Goal: Task Accomplishment & Management: Complete application form

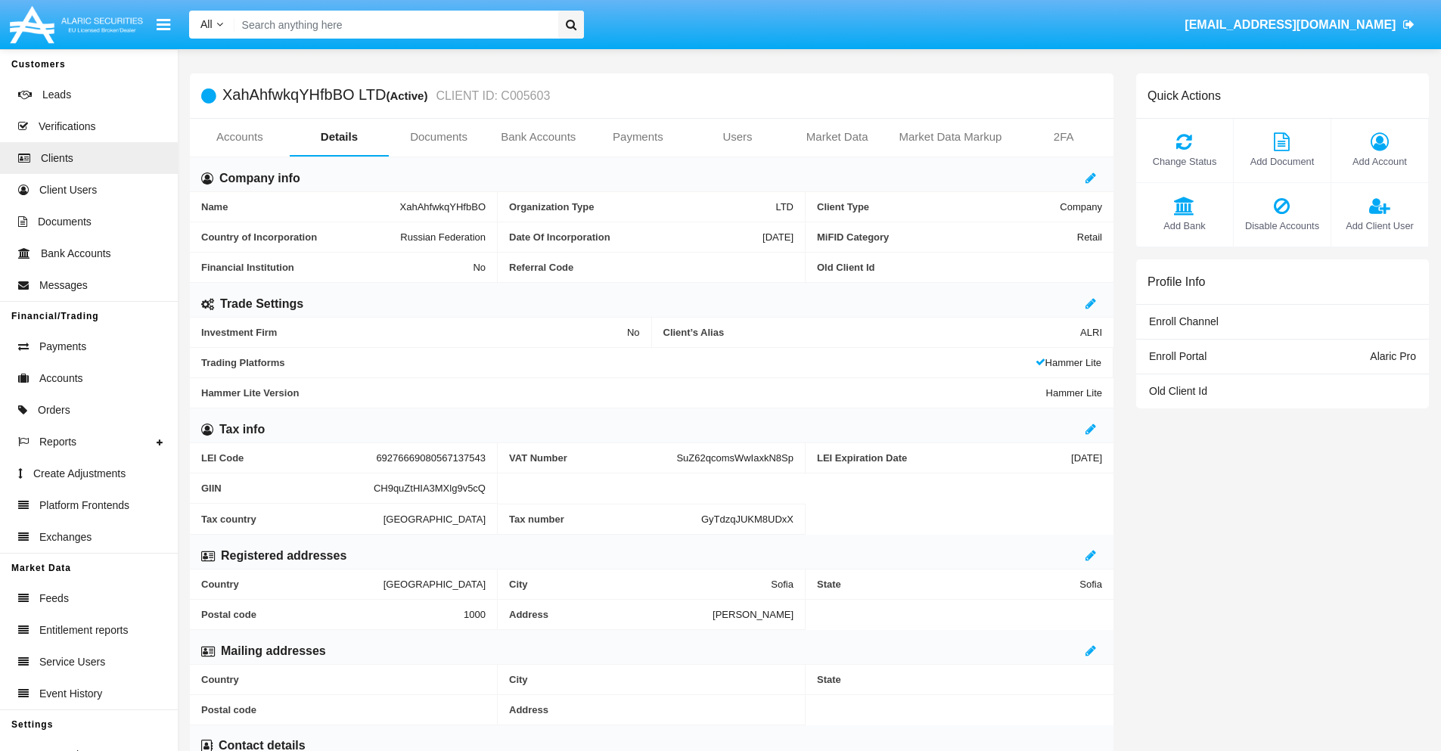
click at [538, 137] on link "Bank Accounts" at bounding box center [539, 137] width 100 height 36
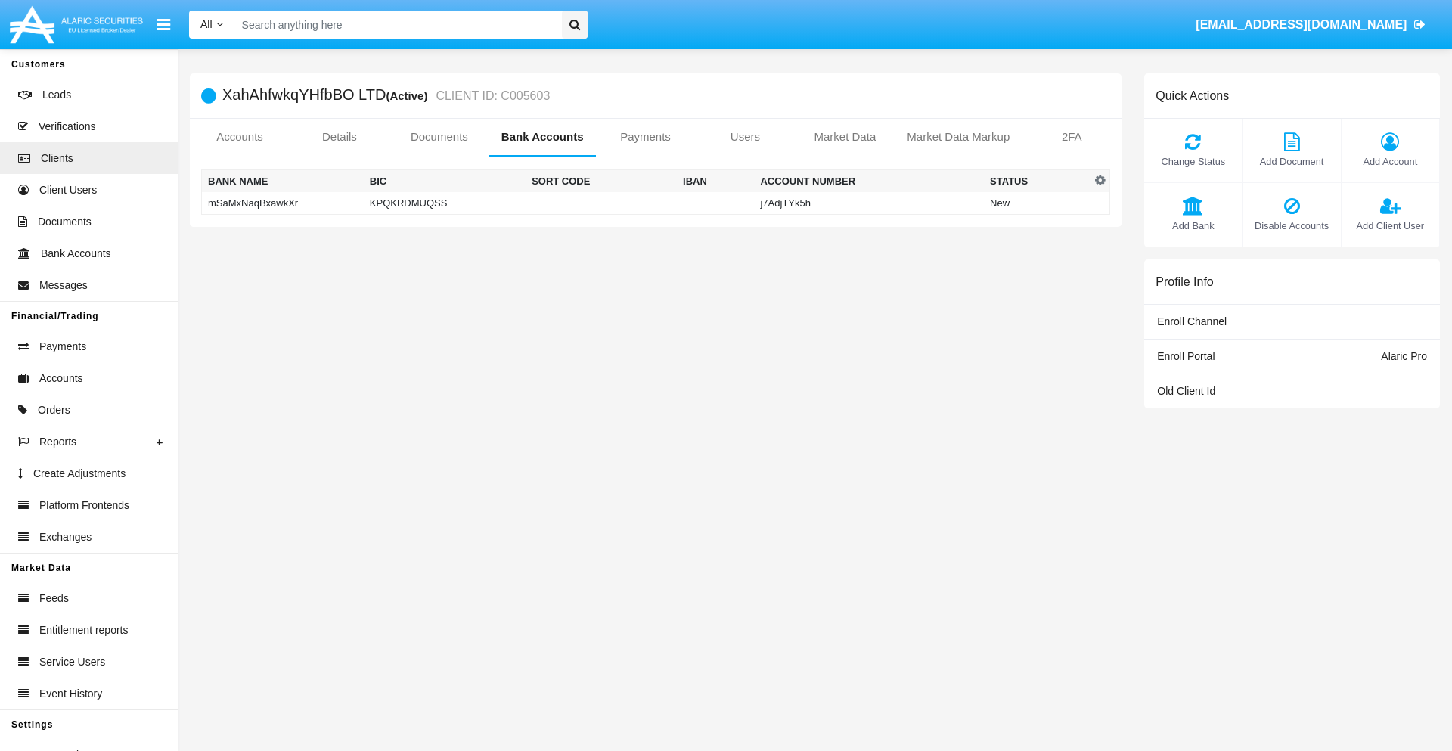
click at [282, 203] on td "mSaMxNaqBxawkXr" at bounding box center [283, 203] width 162 height 23
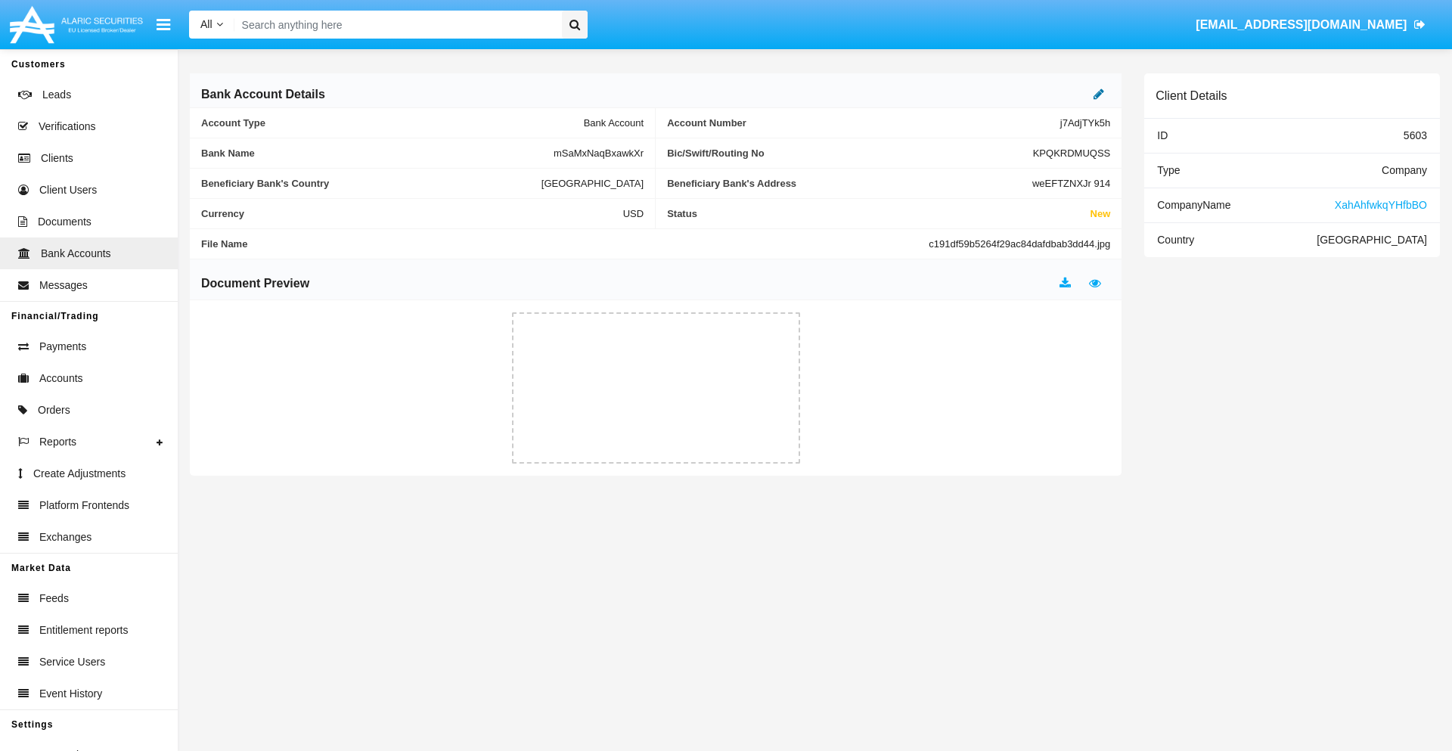
click at [1099, 94] on icon at bounding box center [1099, 94] width 11 height 12
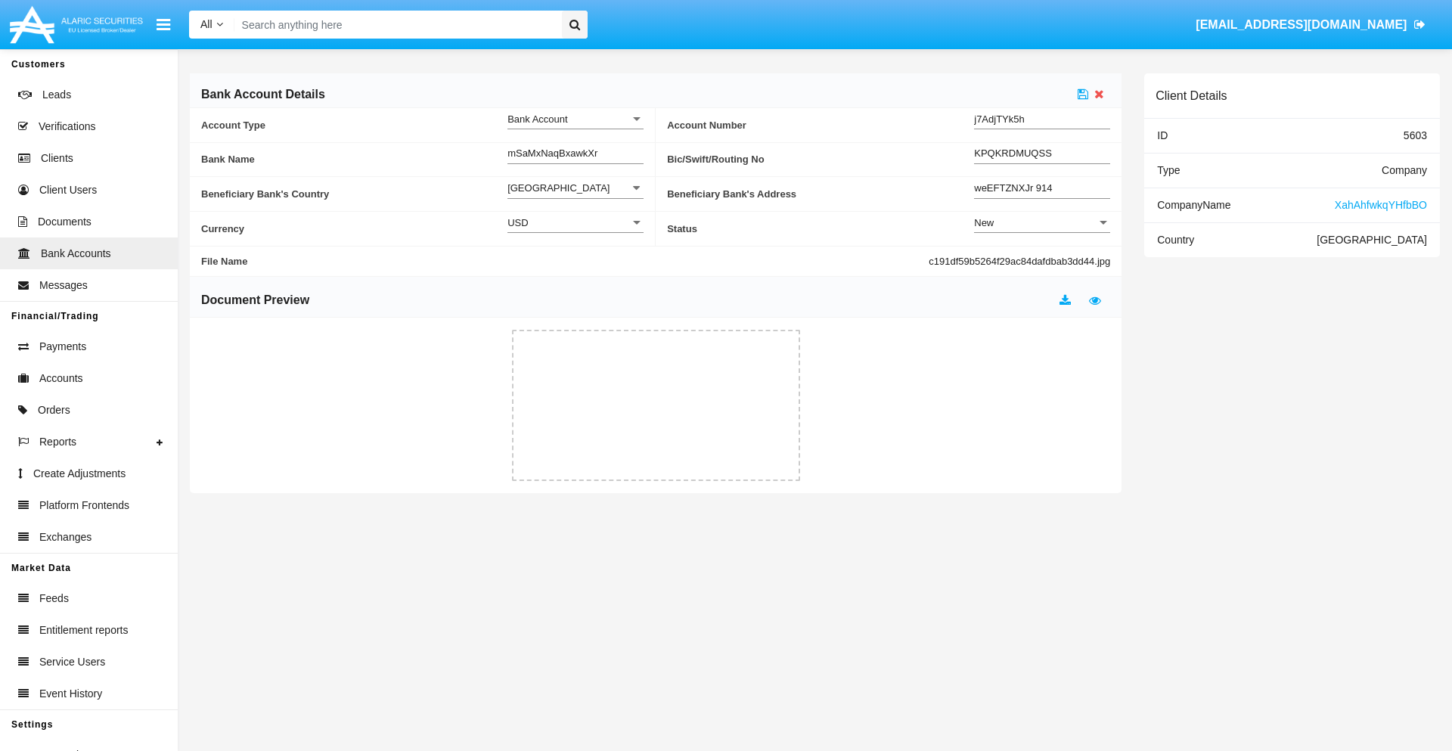
click at [1042, 222] on div "New" at bounding box center [1035, 222] width 123 height 13
click at [1042, 260] on span "Active" at bounding box center [1042, 261] width 136 height 30
click at [1083, 94] on icon at bounding box center [1083, 94] width 11 height 12
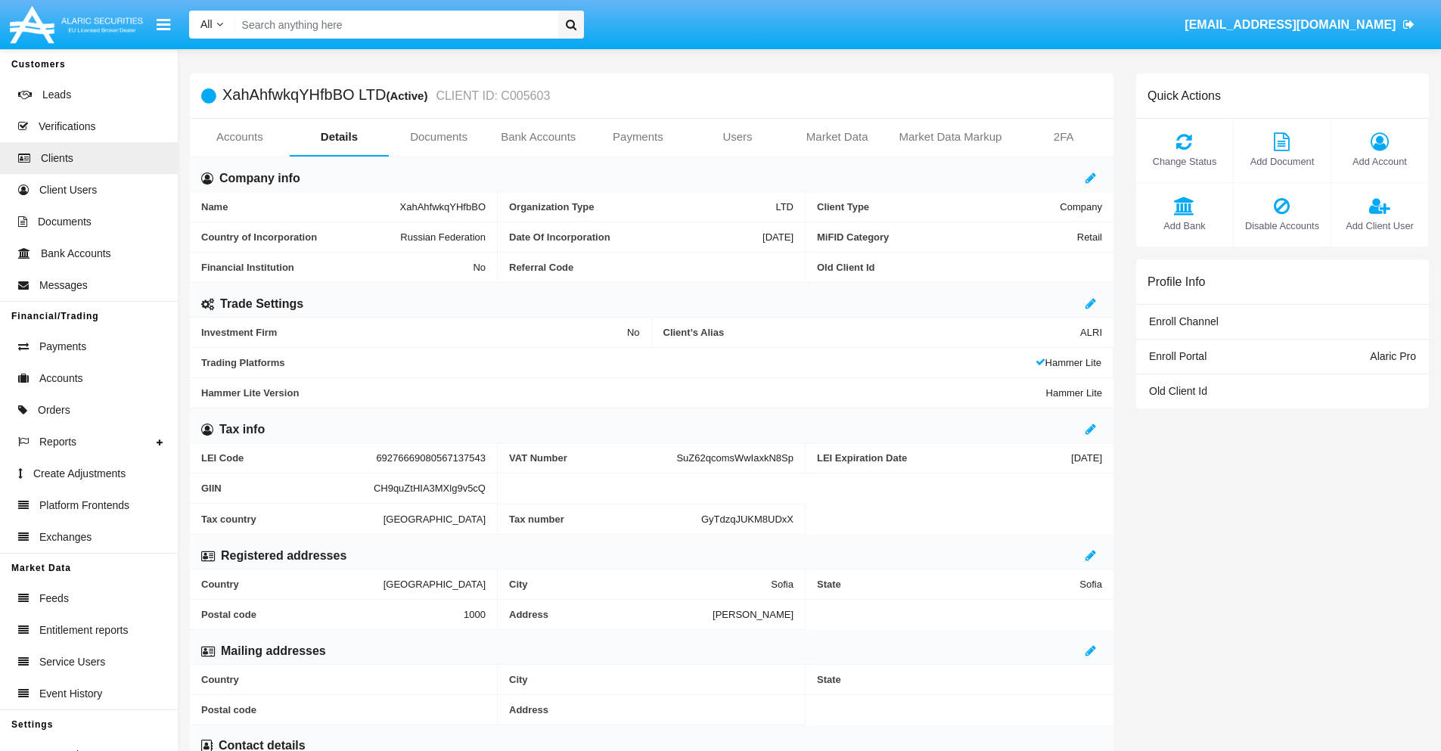
click at [538, 137] on link "Bank Accounts" at bounding box center [539, 137] width 100 height 36
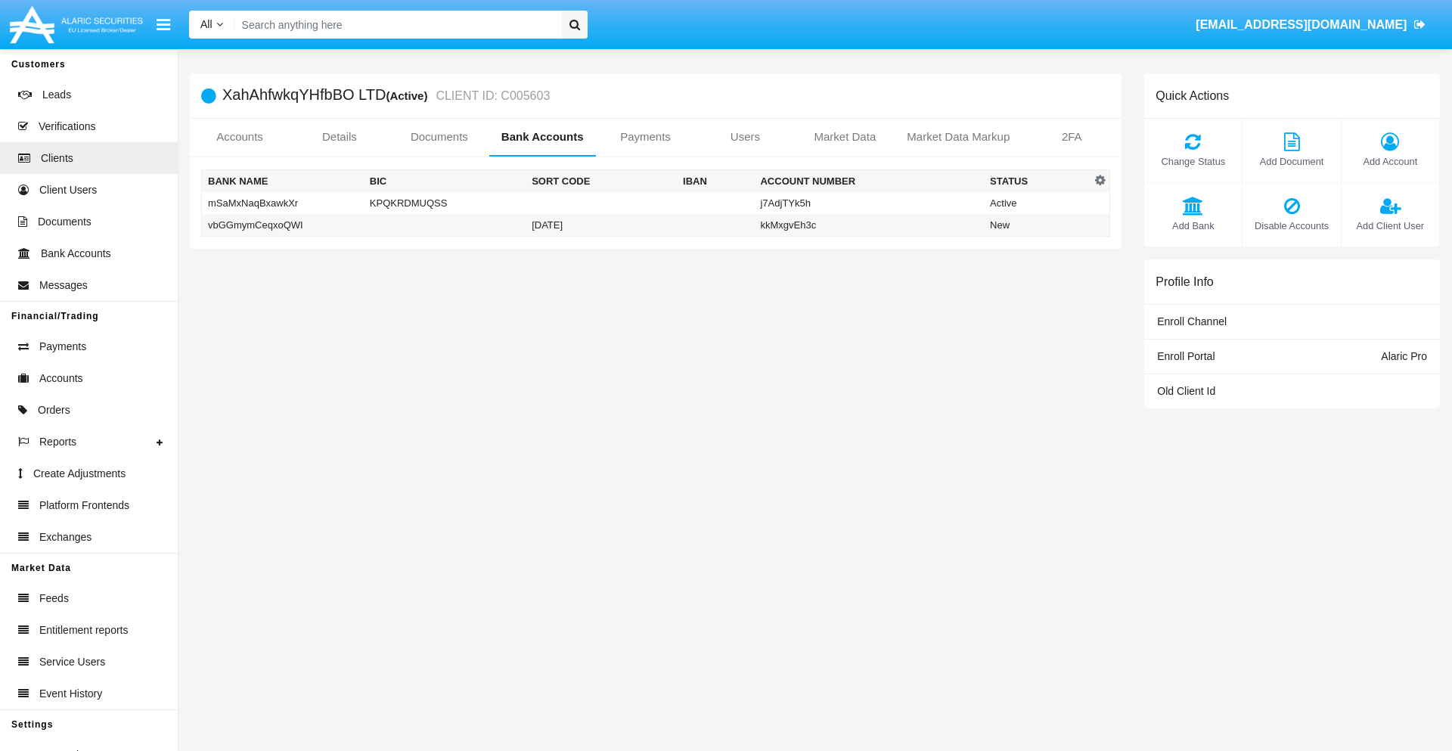
click at [282, 225] on td "vbGGmymCeqxoQWI" at bounding box center [283, 225] width 162 height 23
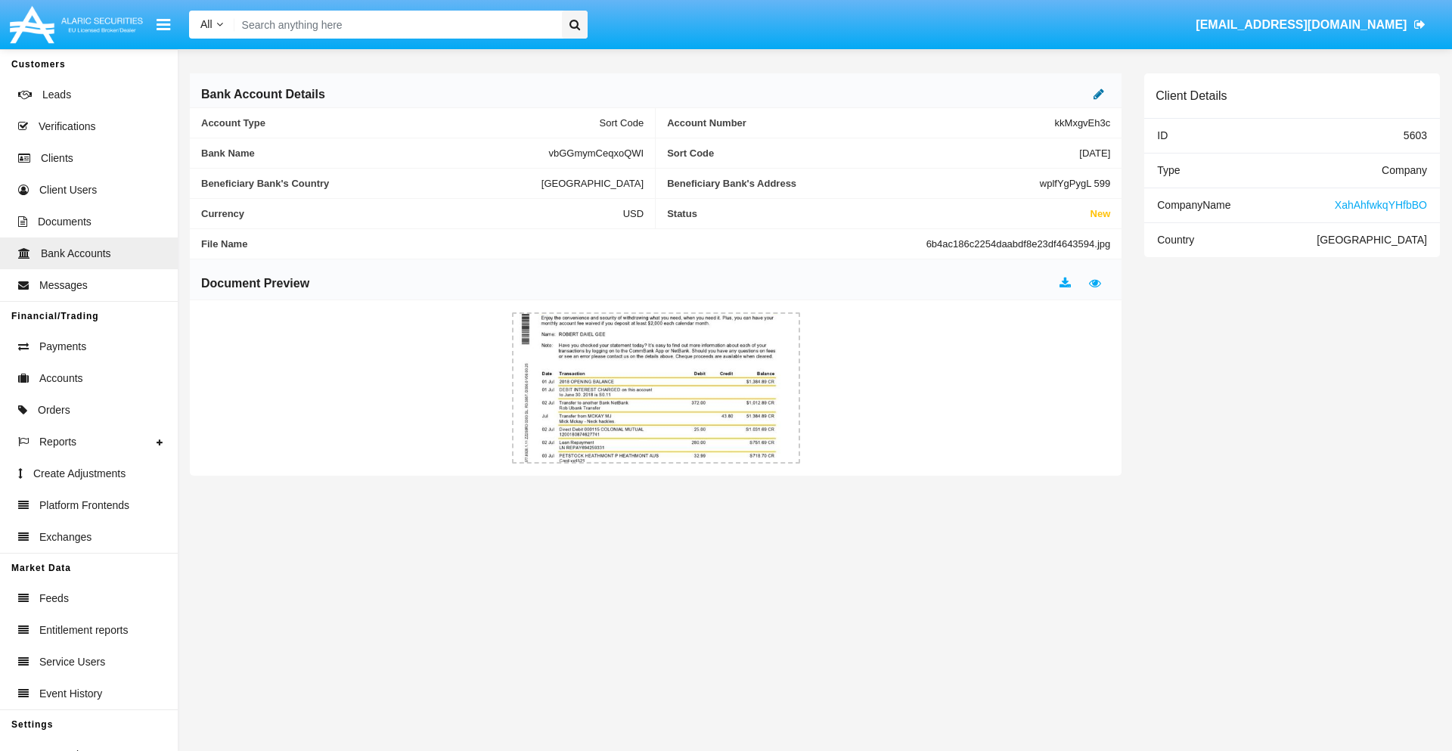
click at [1099, 94] on icon at bounding box center [1099, 94] width 11 height 12
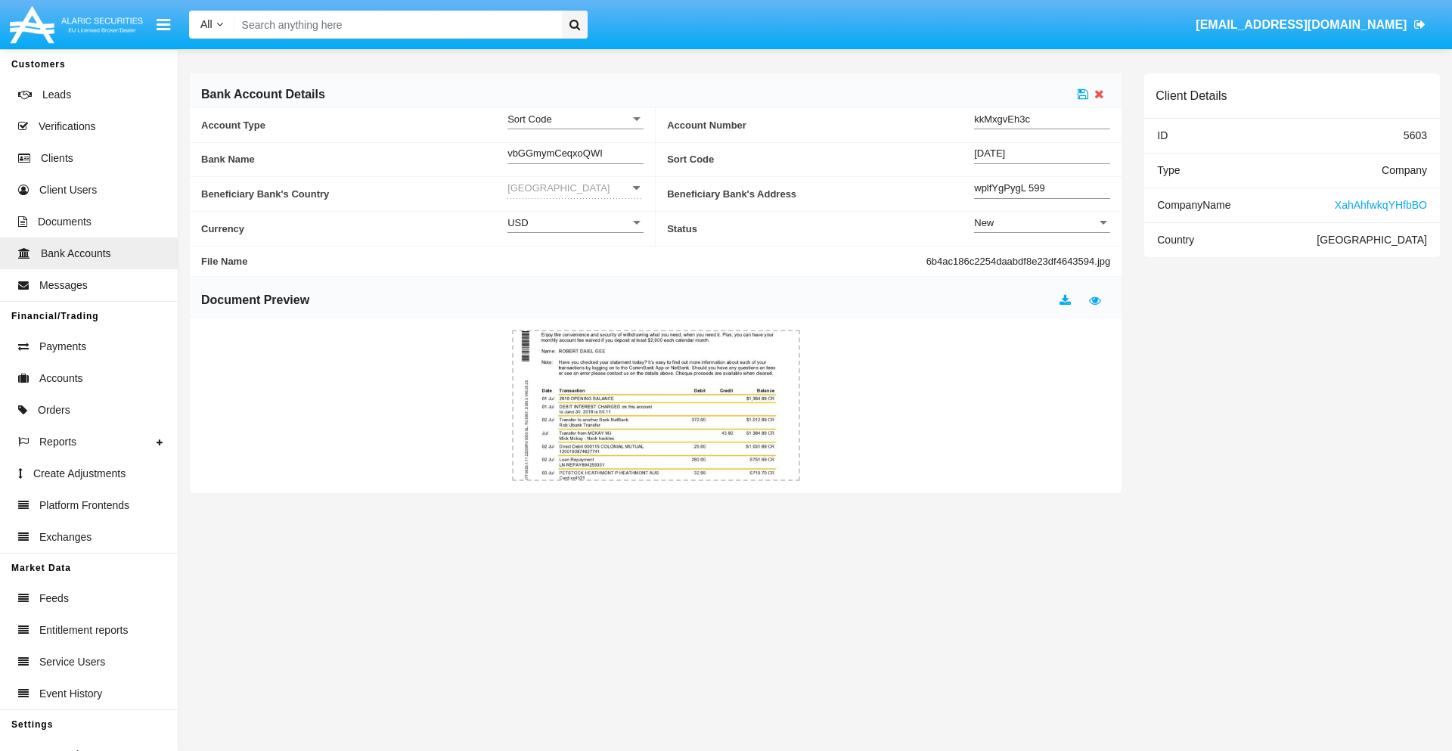
click at [1042, 222] on div "New" at bounding box center [1035, 222] width 123 height 13
click at [1042, 260] on span "Active" at bounding box center [1042, 261] width 136 height 30
click at [1083, 94] on icon at bounding box center [1083, 94] width 11 height 12
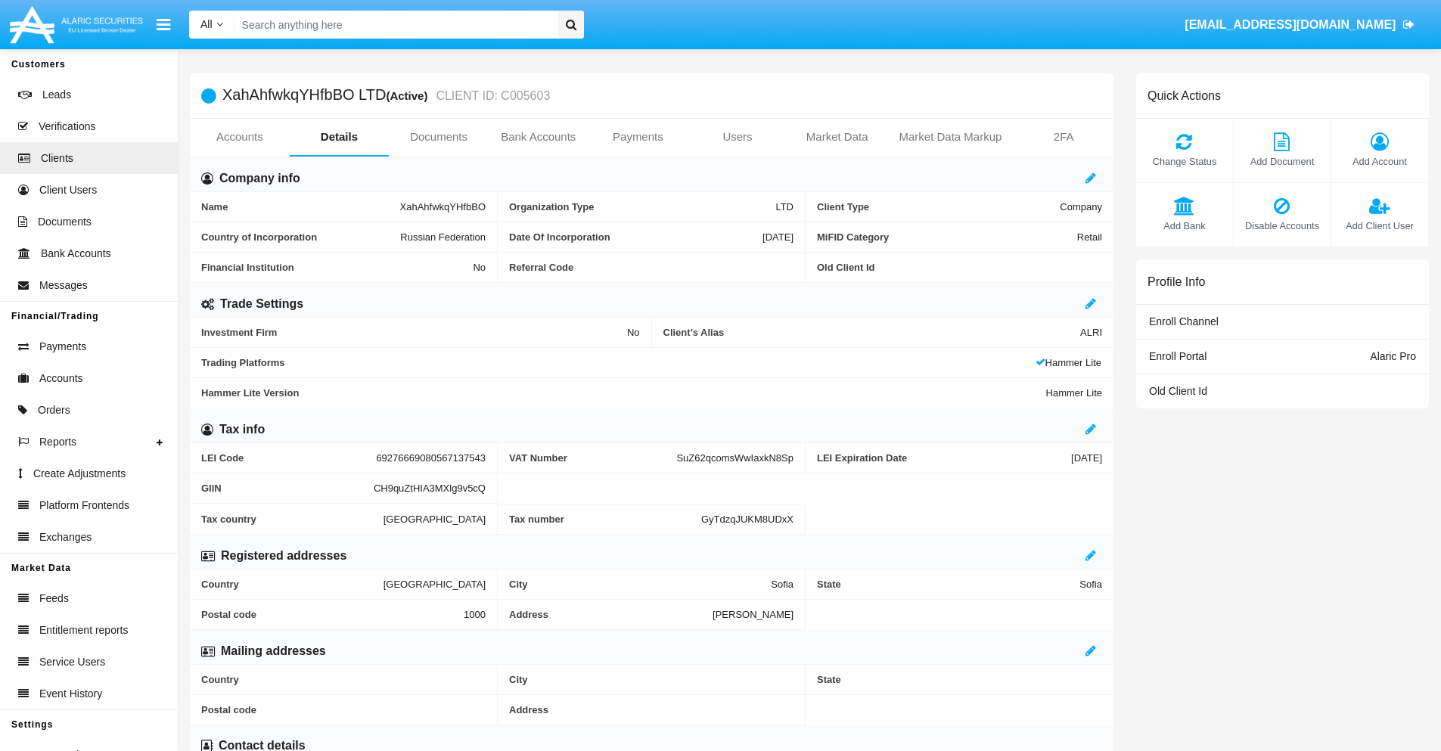
click at [1184, 225] on span "Add Bank" at bounding box center [1185, 226] width 82 height 14
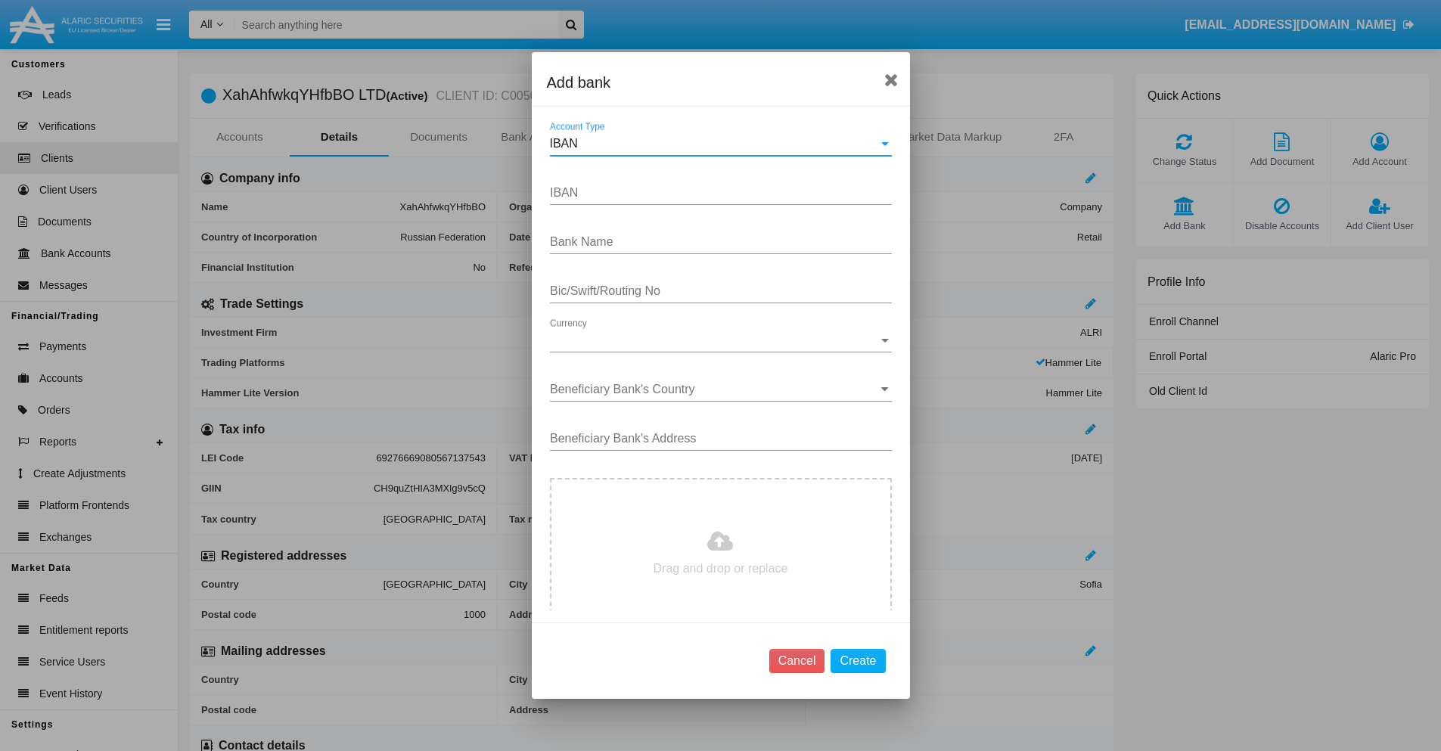
click at [715, 144] on div "IBAN" at bounding box center [714, 144] width 328 height 14
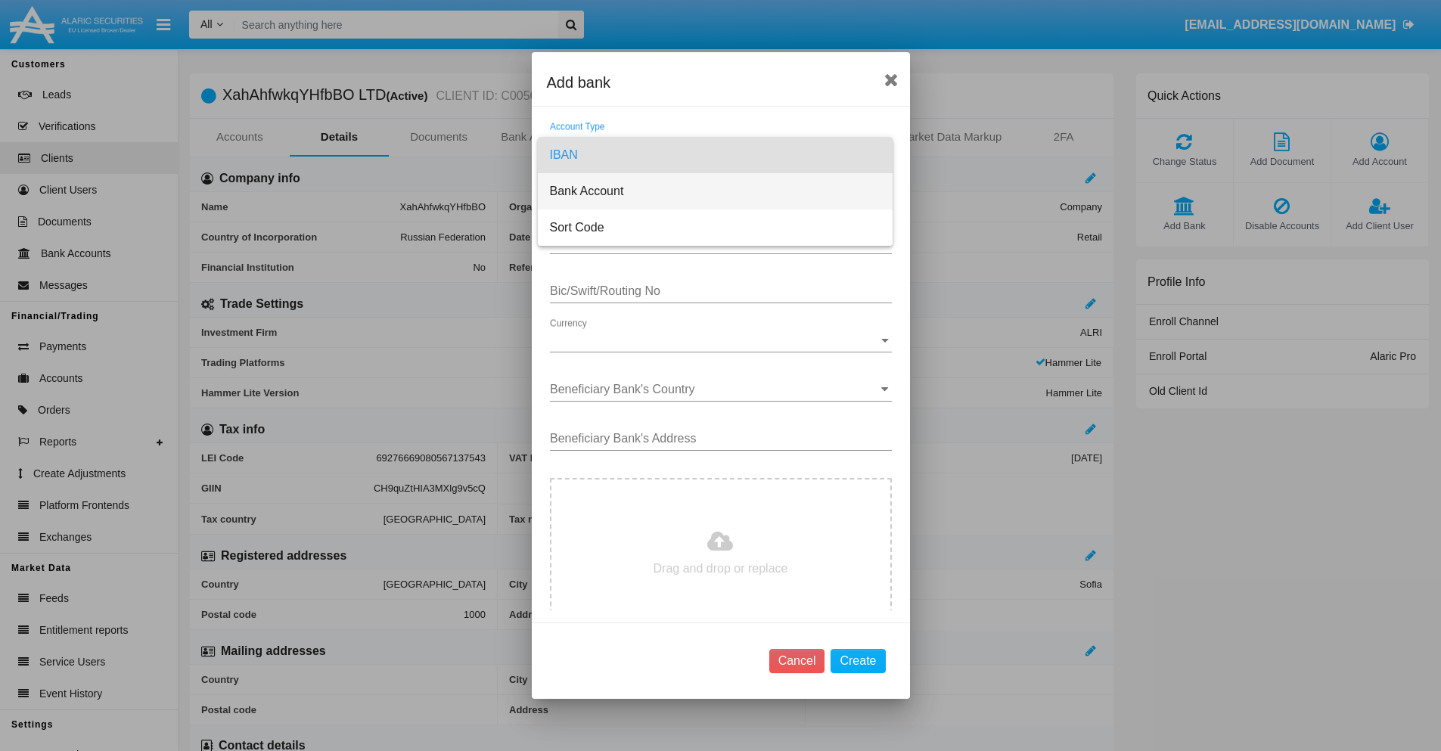
click at [715, 191] on span "Bank Account" at bounding box center [715, 191] width 331 height 36
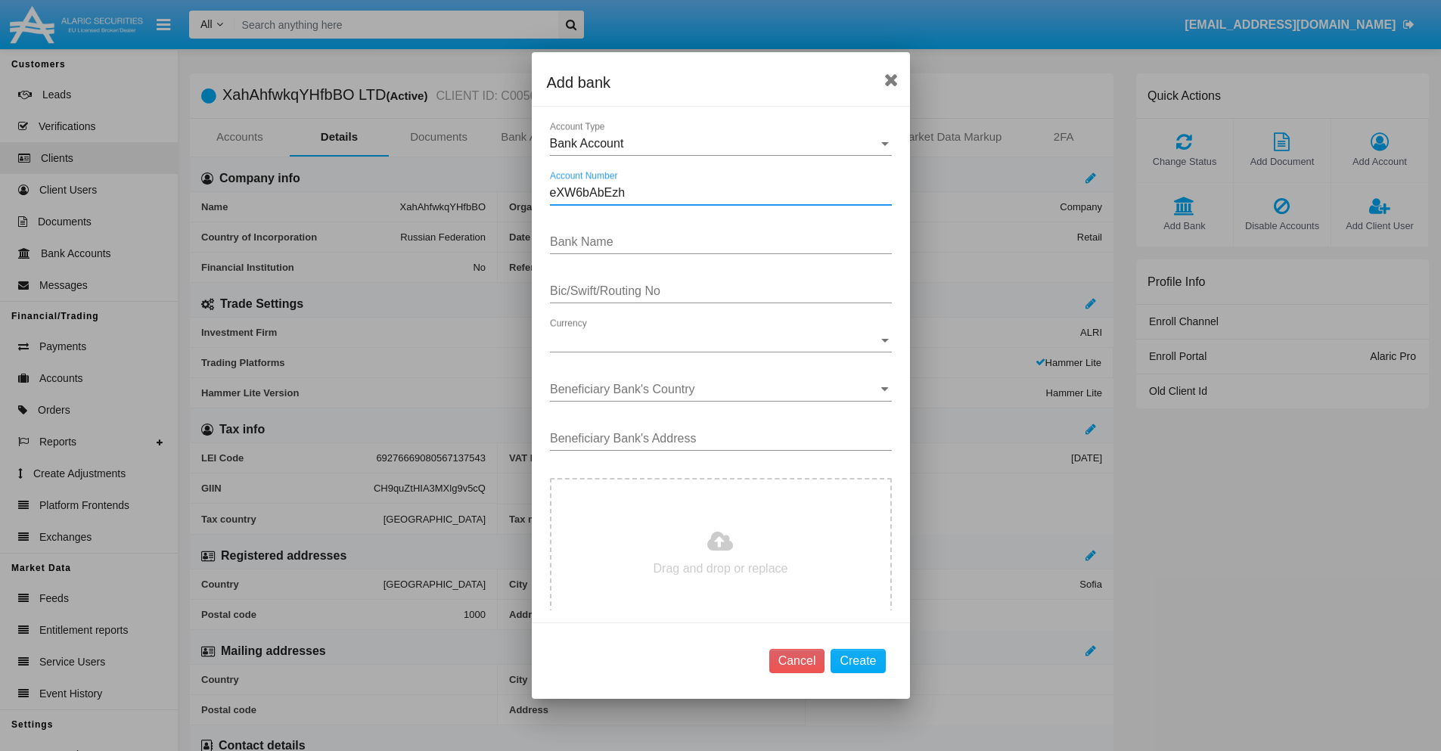
type input "eXW6bAbEzh"
type input "rKTALbNMIEGbDYn"
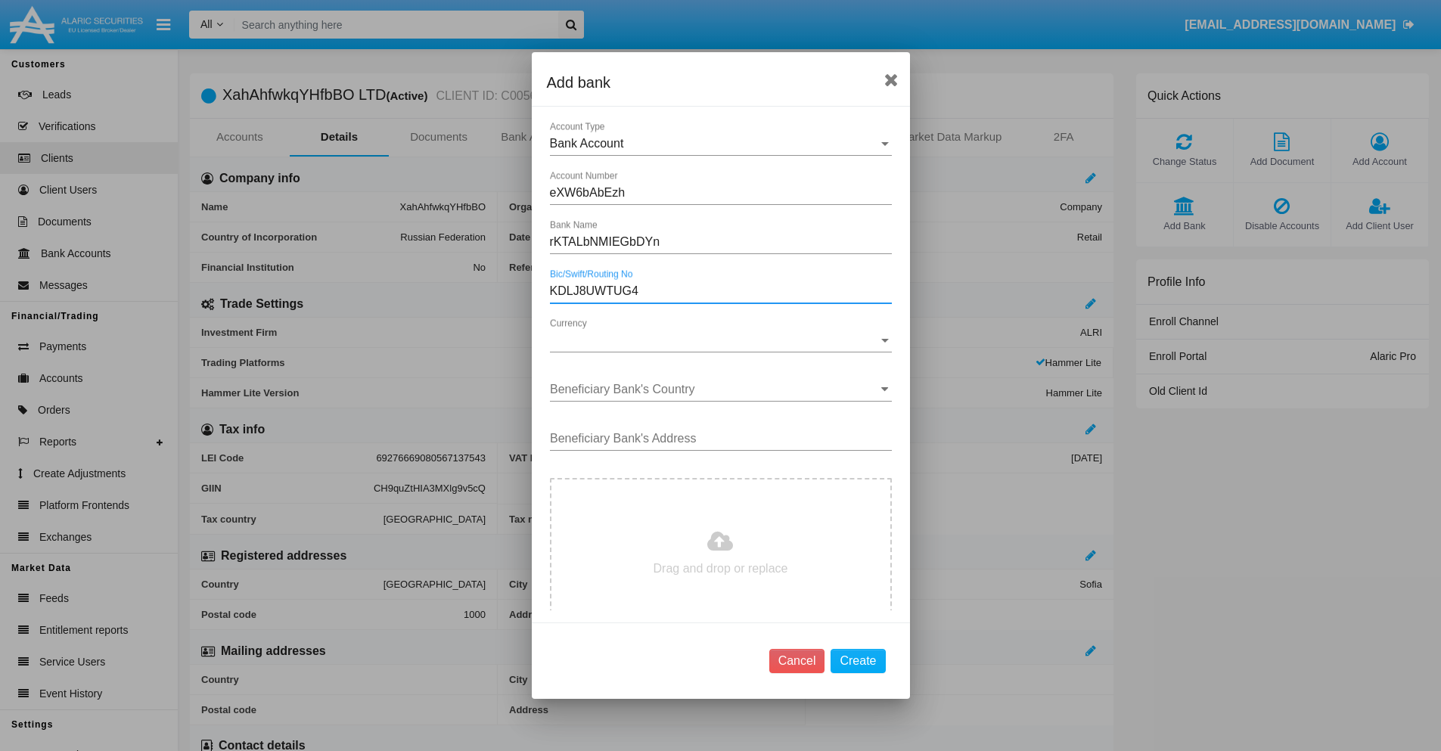
type input "KDLJ8UWTUG4"
click at [715, 340] on span "Currency" at bounding box center [714, 341] width 328 height 14
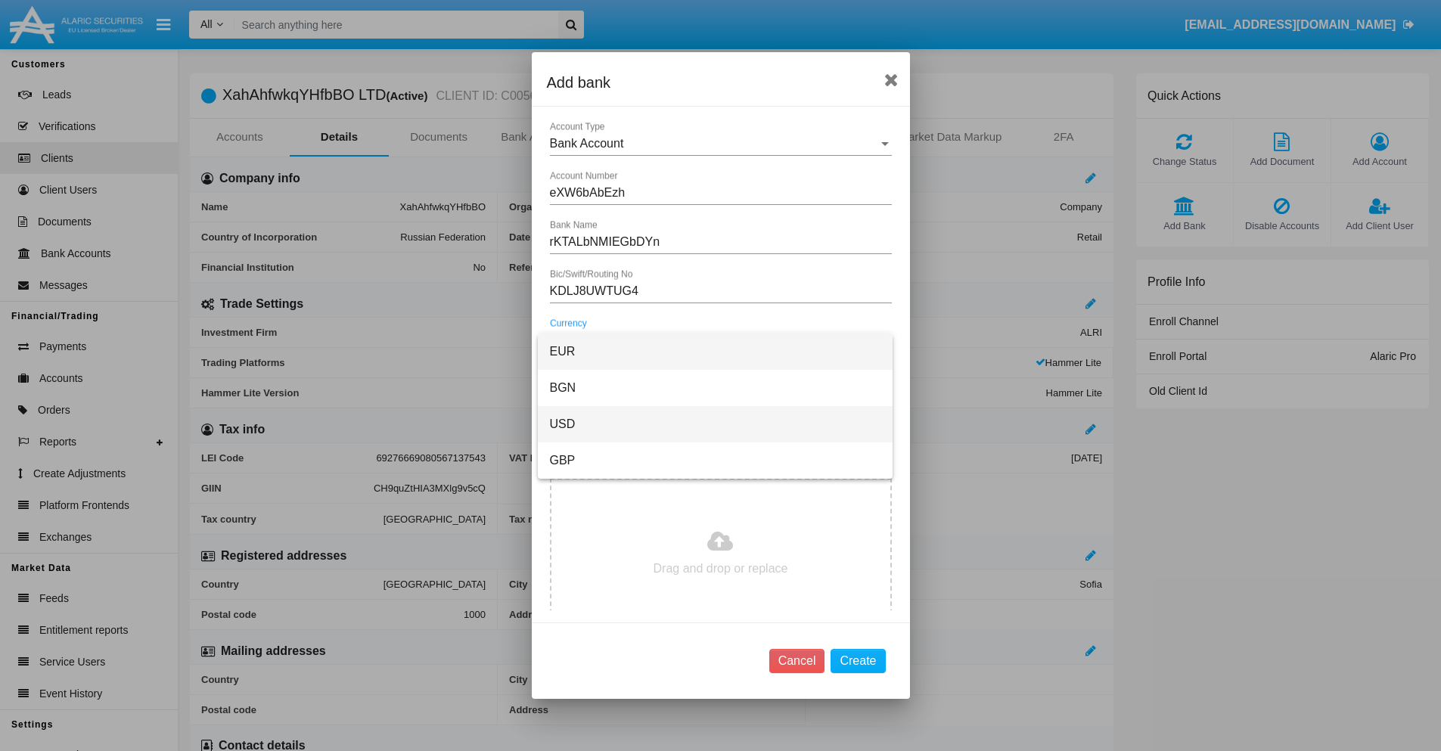
click at [715, 424] on span "USD" at bounding box center [715, 424] width 331 height 36
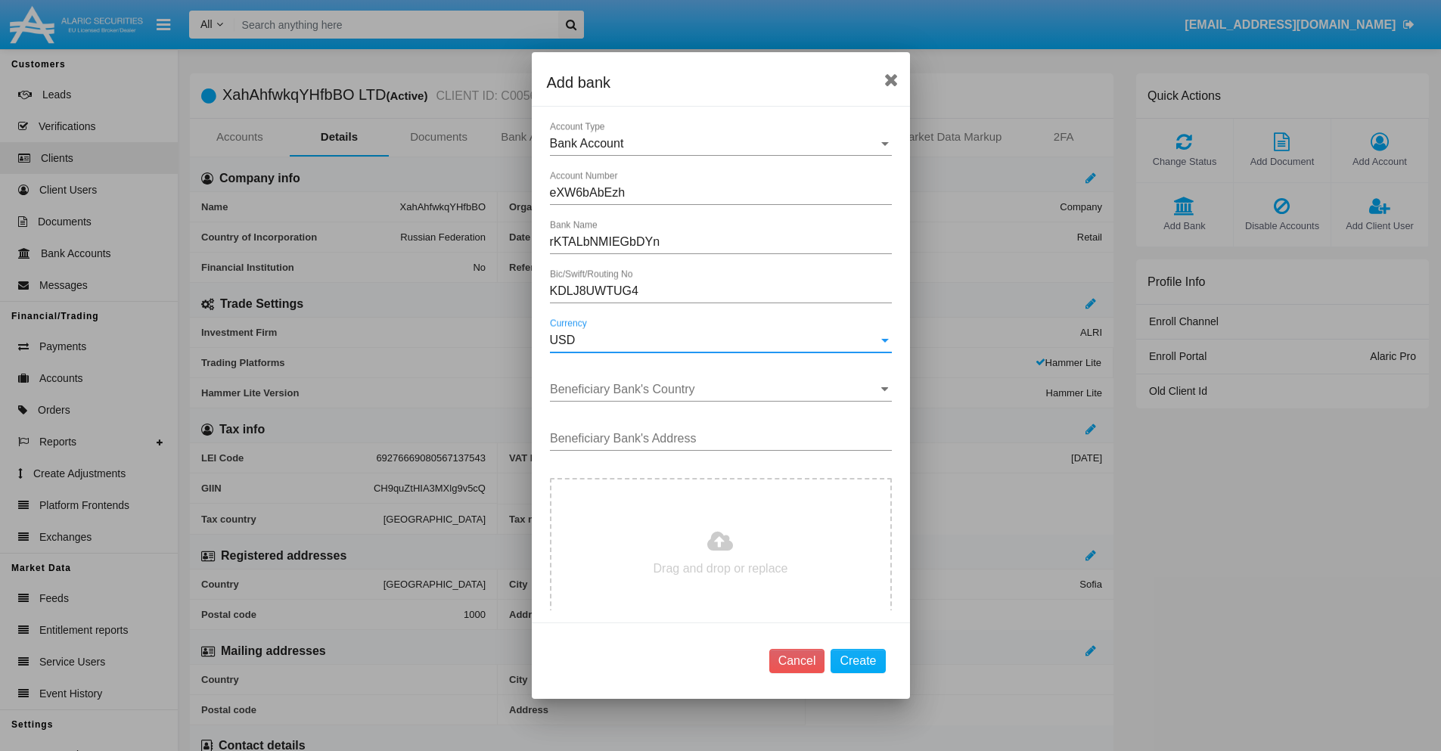
click at [715, 390] on input "Beneficiary Bank's Country" at bounding box center [721, 390] width 342 height 14
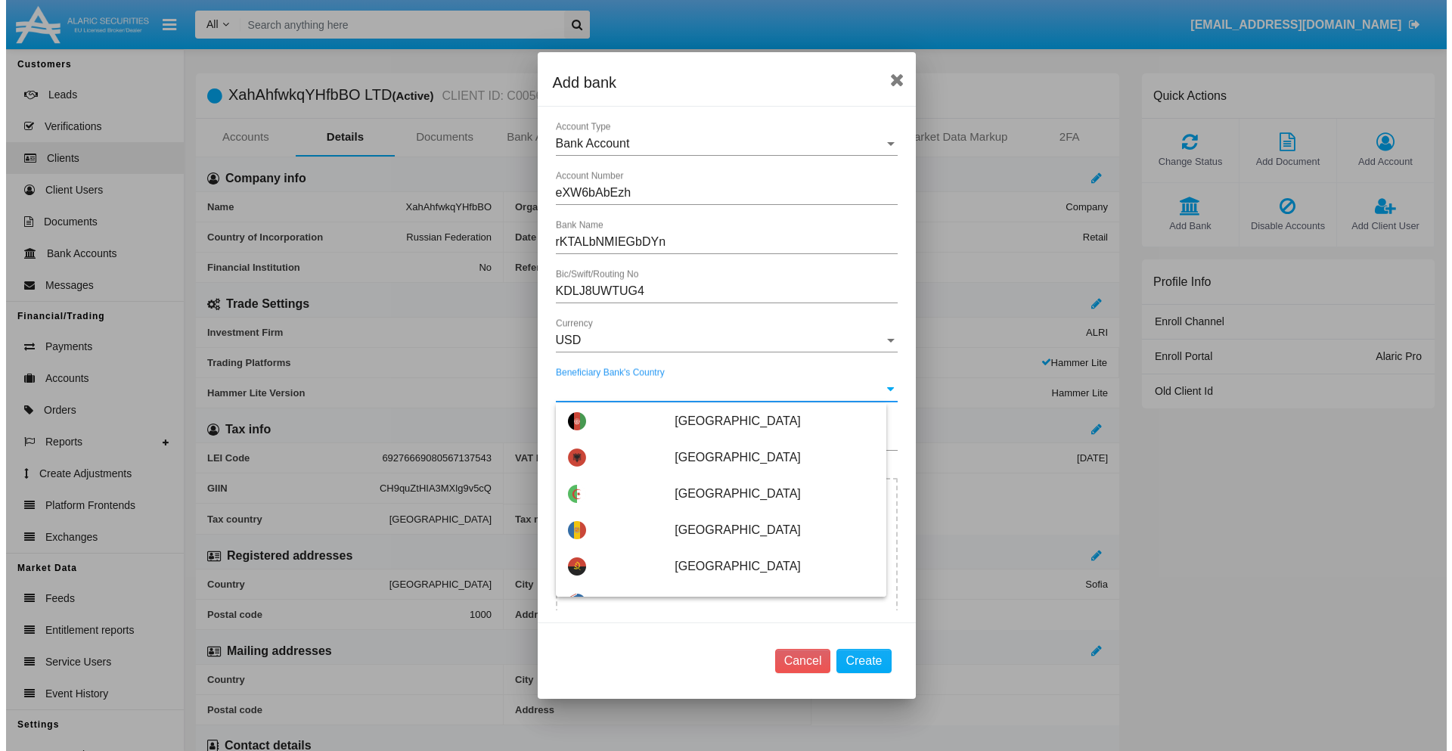
scroll to position [5652, 0]
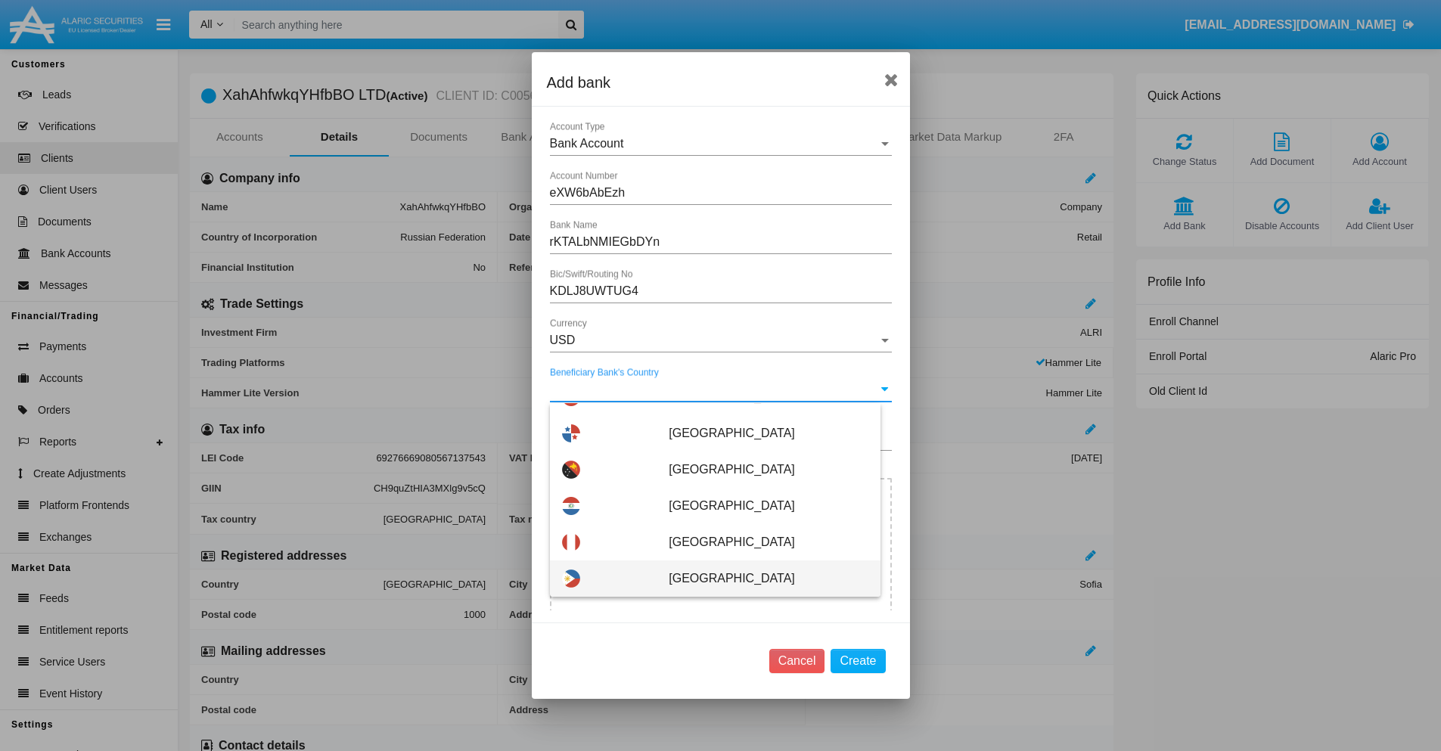
click at [760, 579] on span "Philippines" at bounding box center [768, 579] width 199 height 36
type input "Philippines"
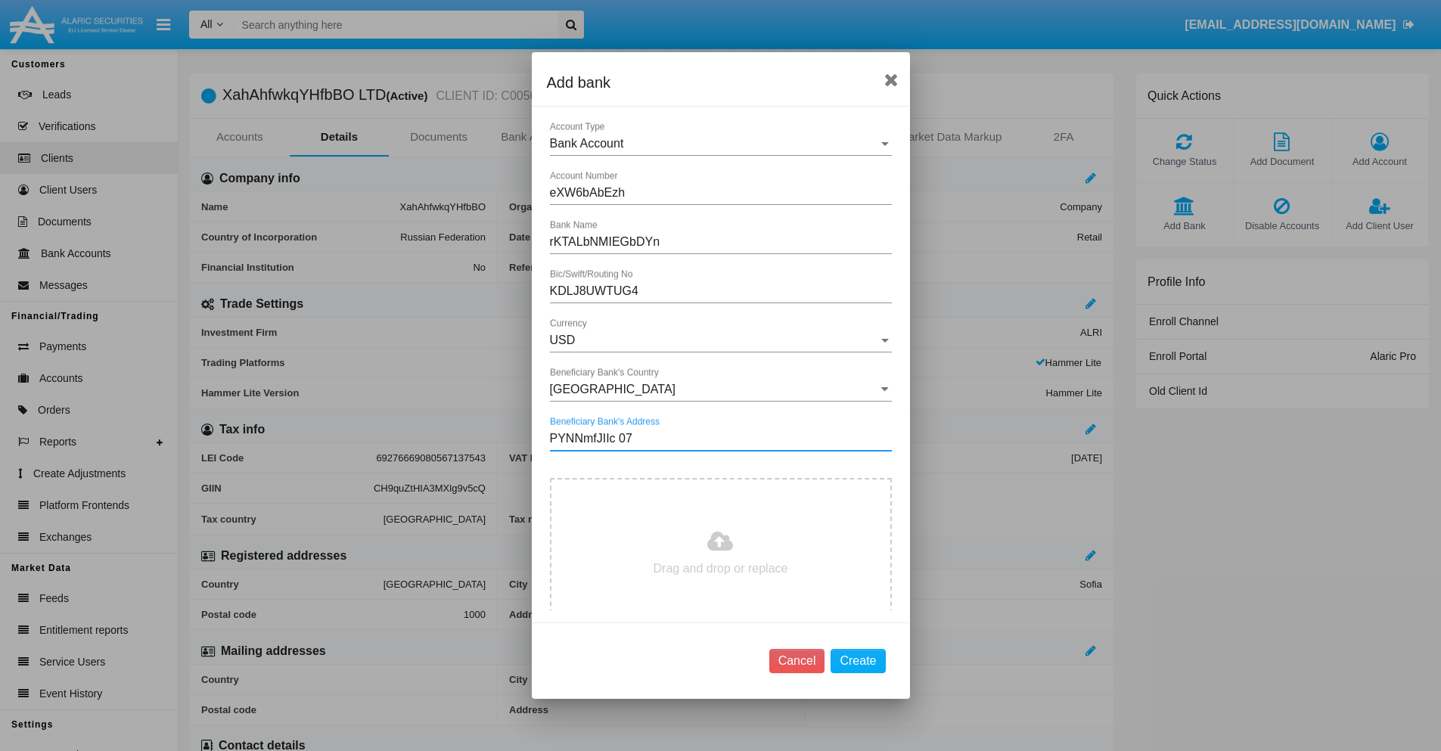
type input "PYNNmfJIIc 071"
type input "C:\fakepath\bank-statement.png"
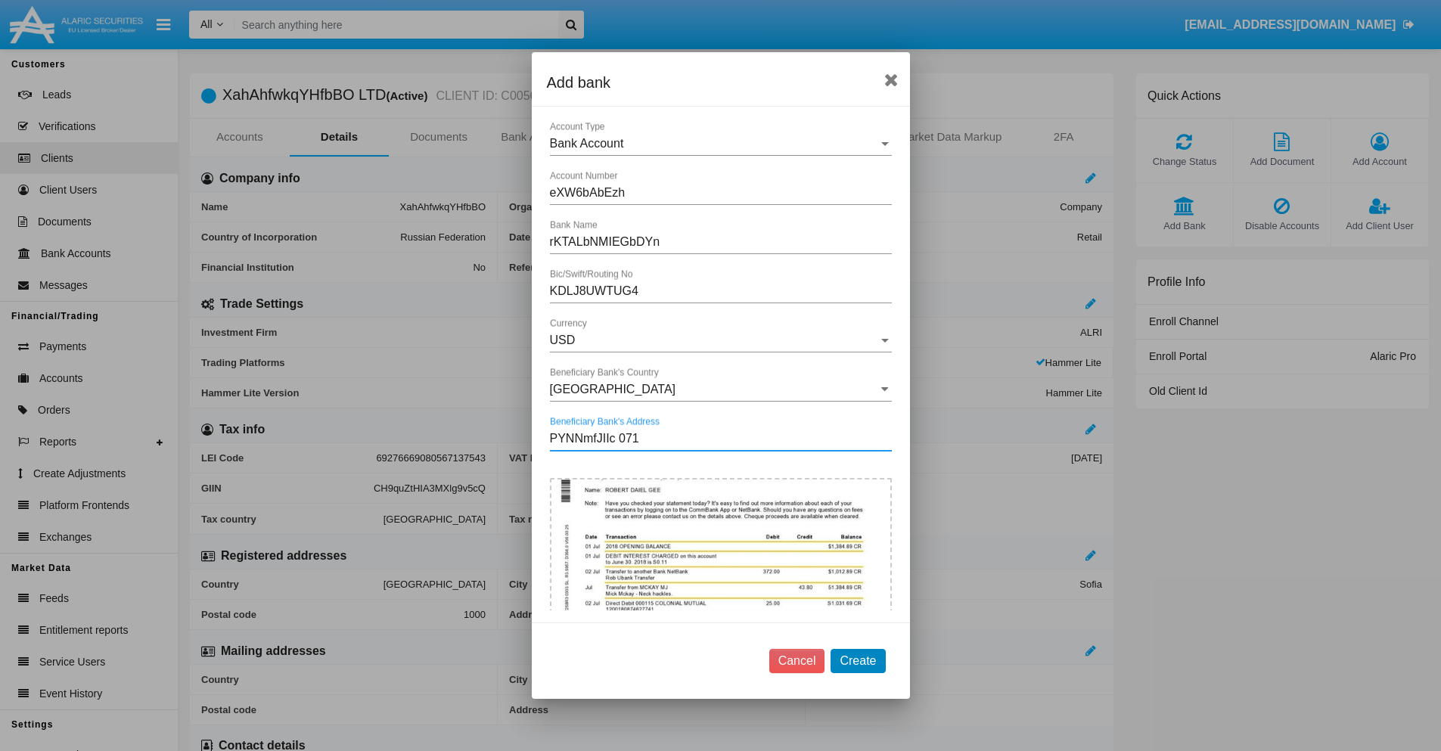
click at [858, 660] on button "Create" at bounding box center [858, 661] width 54 height 24
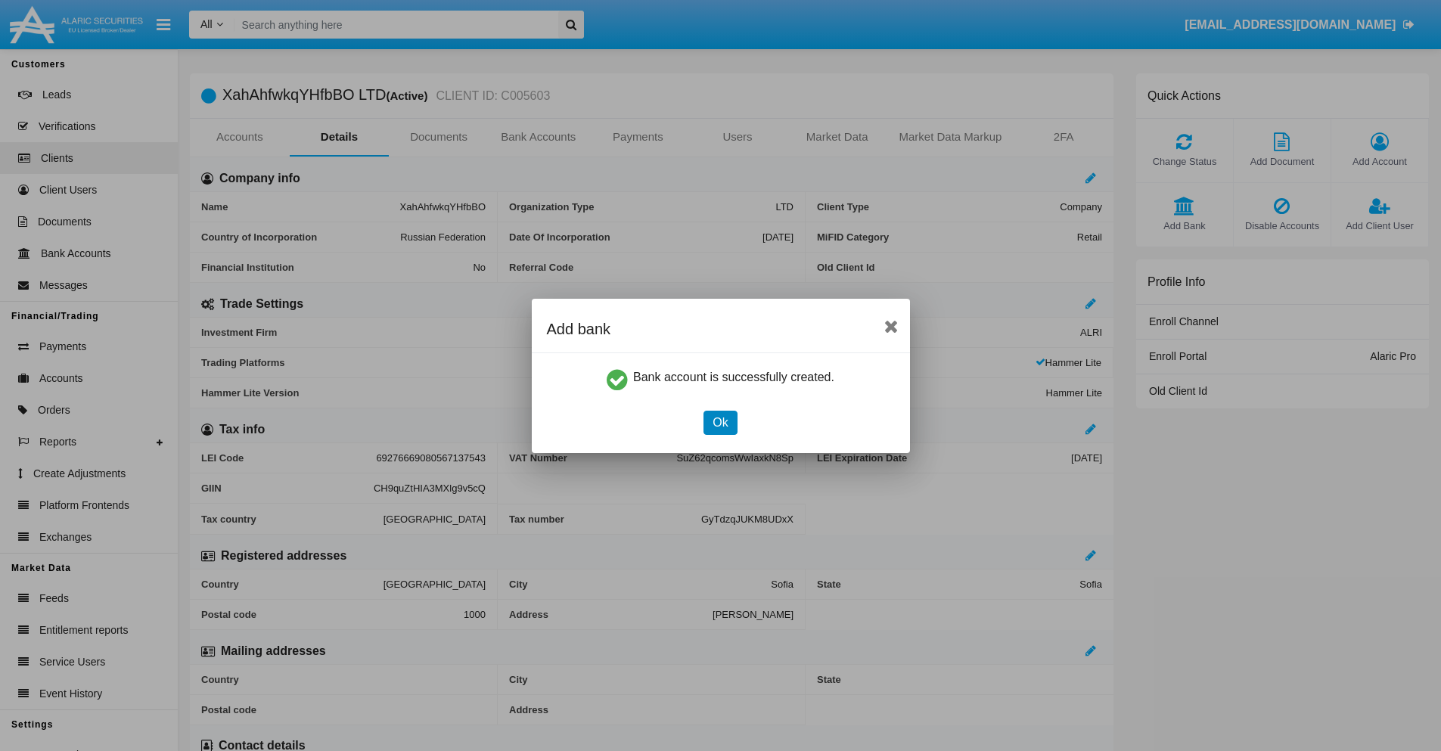
click at [720, 422] on button "Ok" at bounding box center [719, 423] width 33 height 24
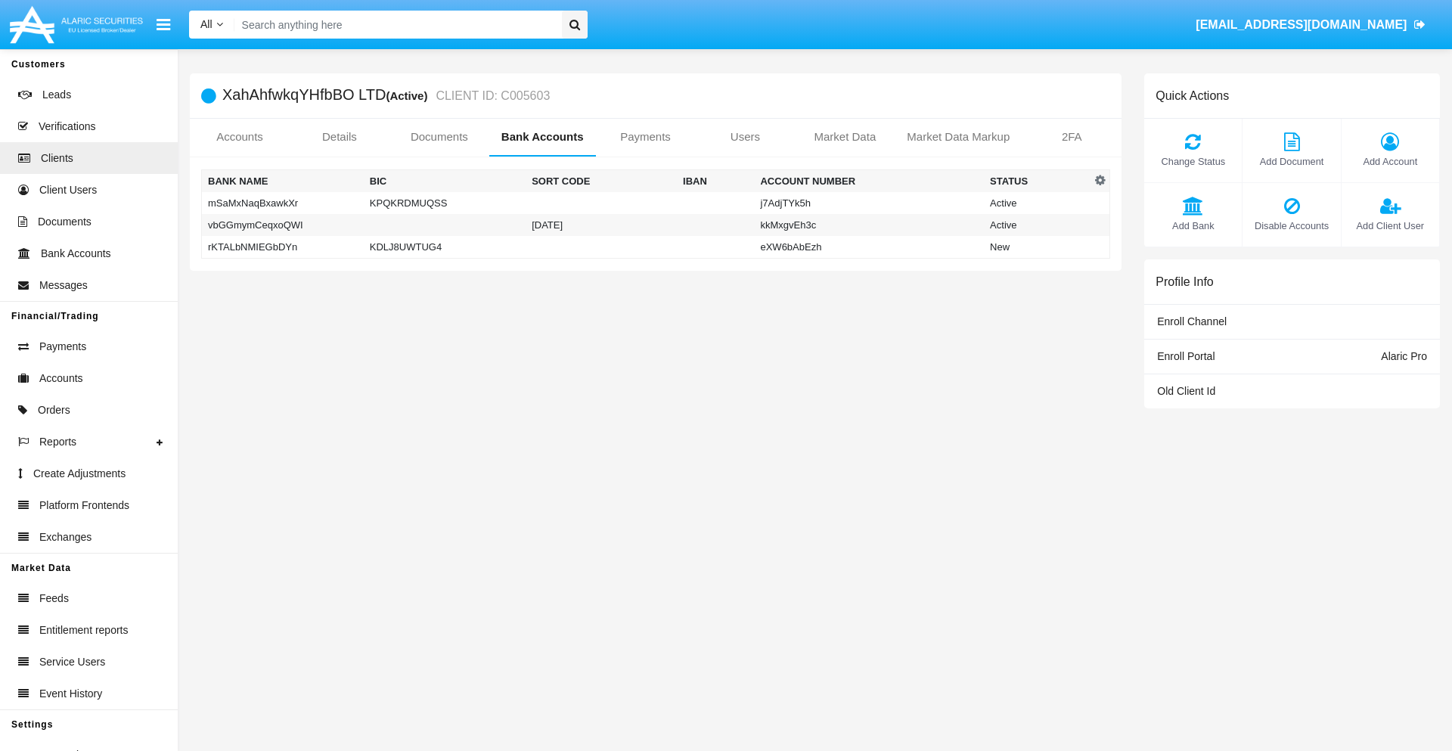
click at [282, 247] on td "rKTALbNMIEGbDYn" at bounding box center [283, 247] width 162 height 23
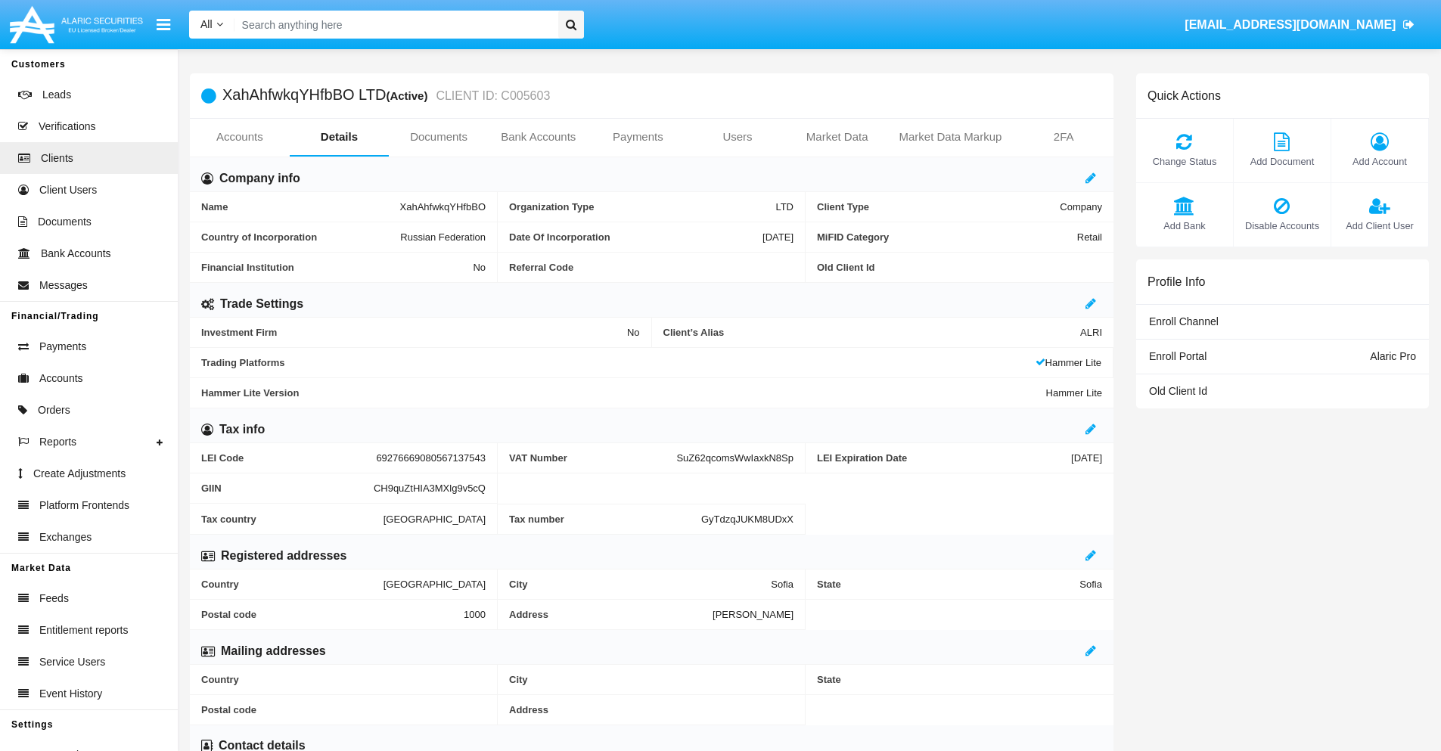
click at [1184, 225] on span "Add Bank" at bounding box center [1185, 226] width 82 height 14
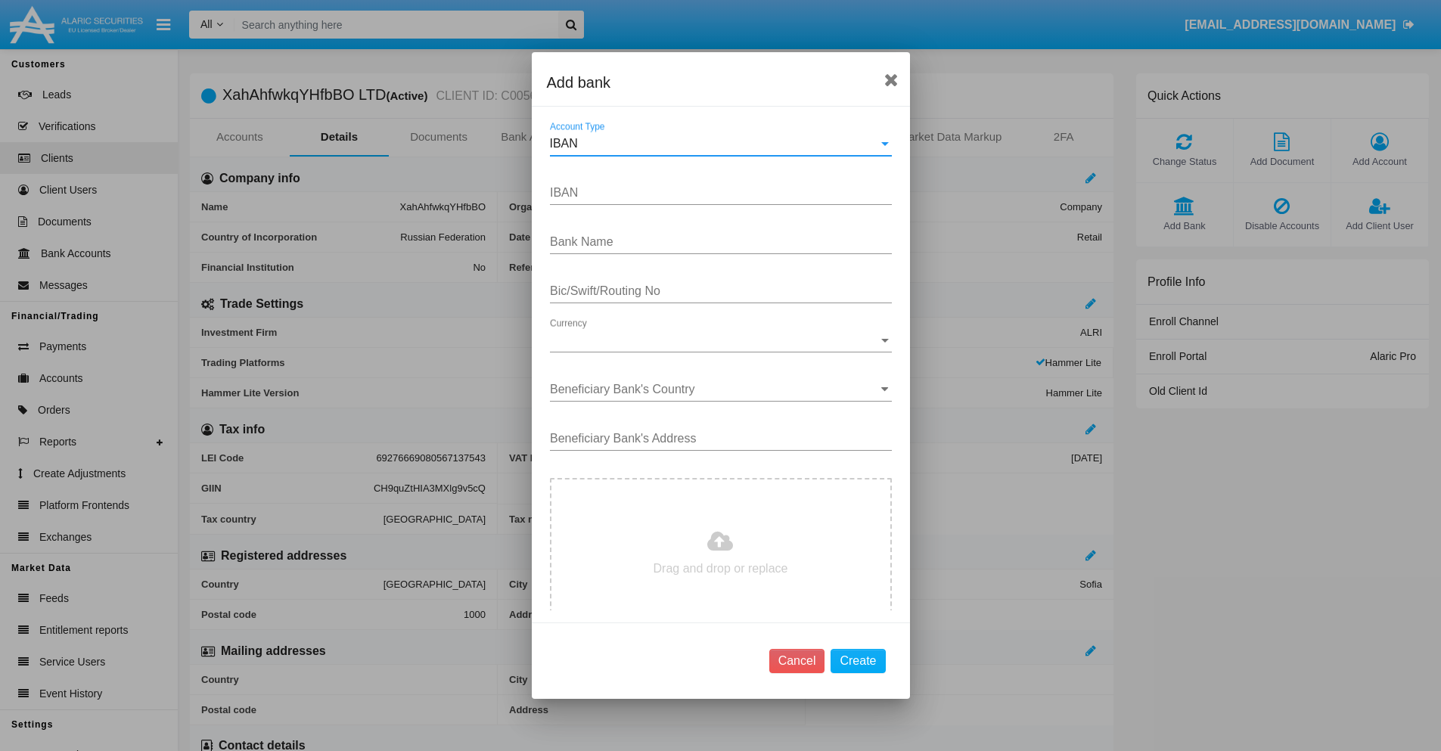
click at [715, 144] on div "IBAN" at bounding box center [714, 144] width 328 height 14
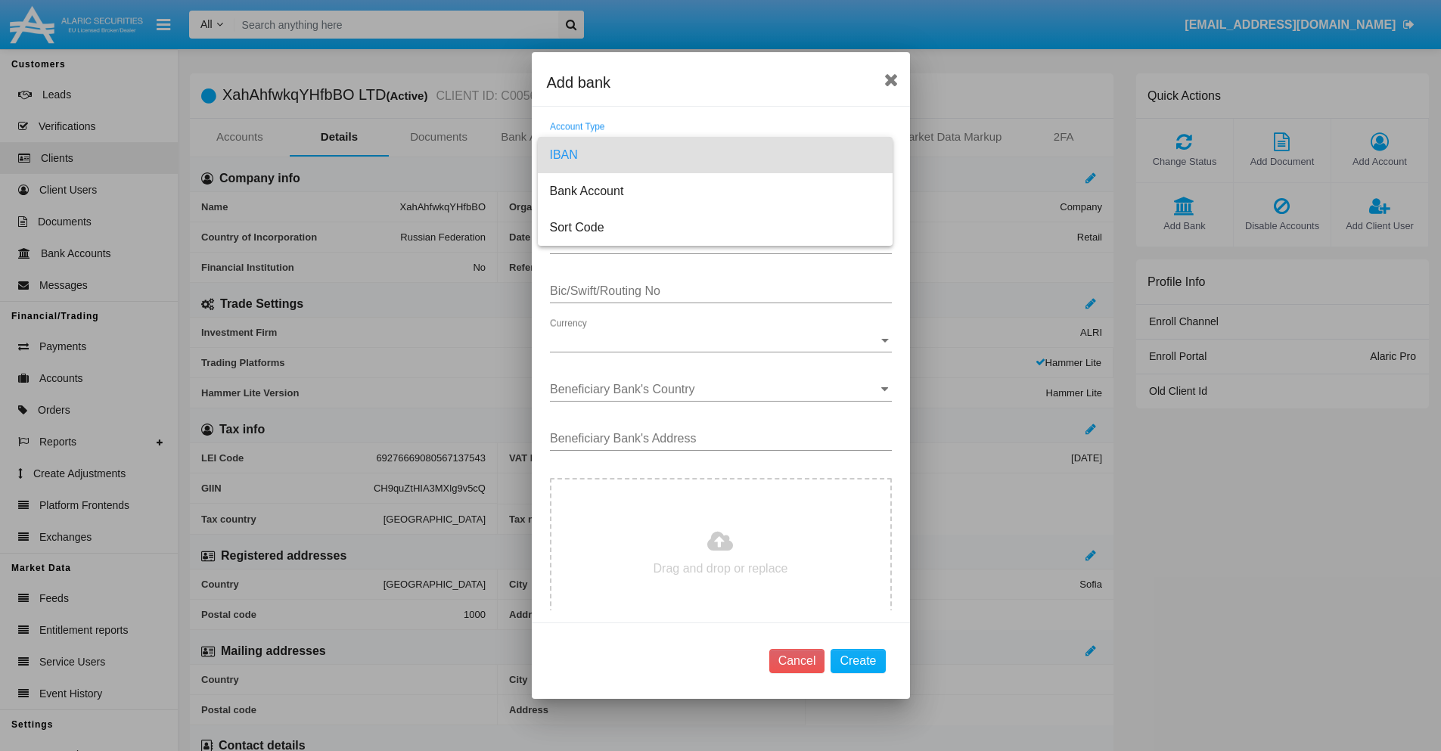
click at [715, 155] on span "IBAN" at bounding box center [715, 155] width 331 height 36
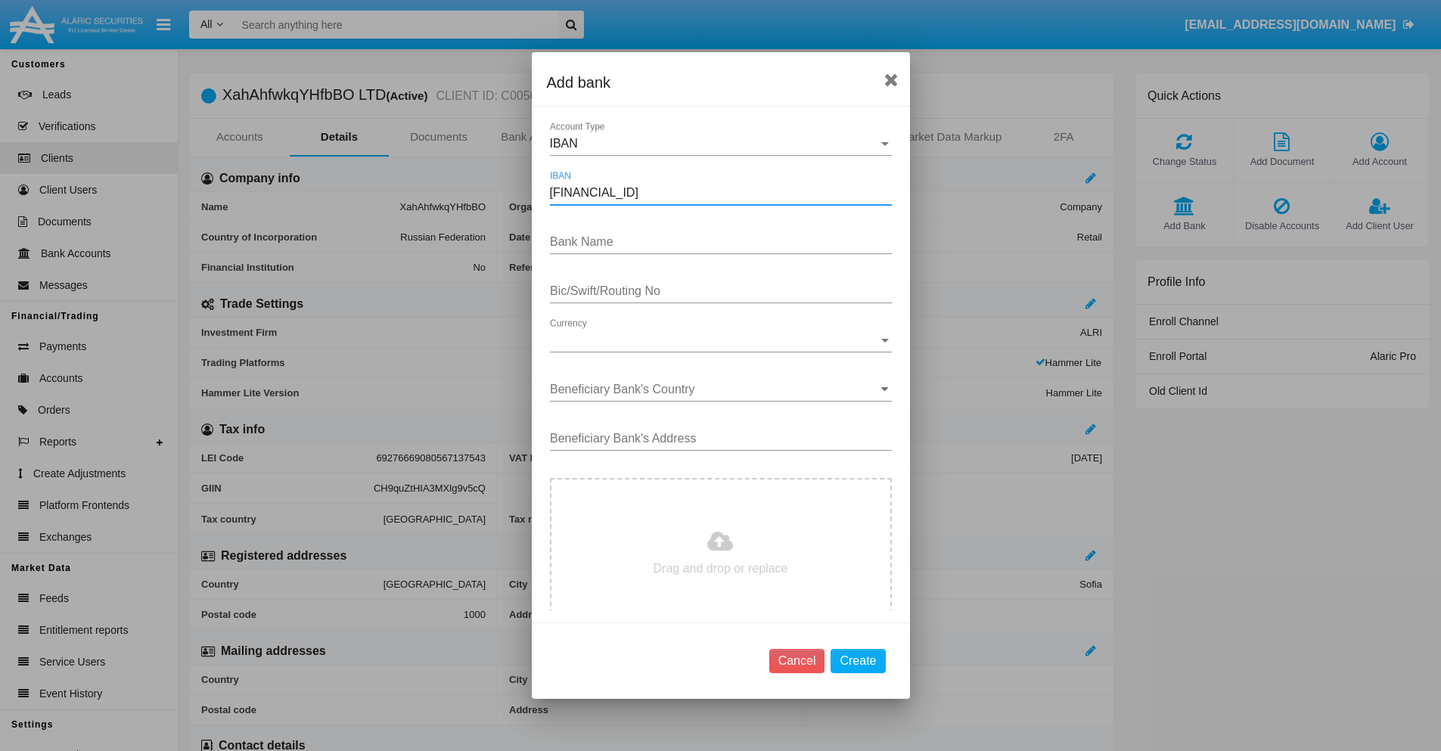
type input "DE31500105175143186793"
type input "rBjOusaNDOQZFNU"
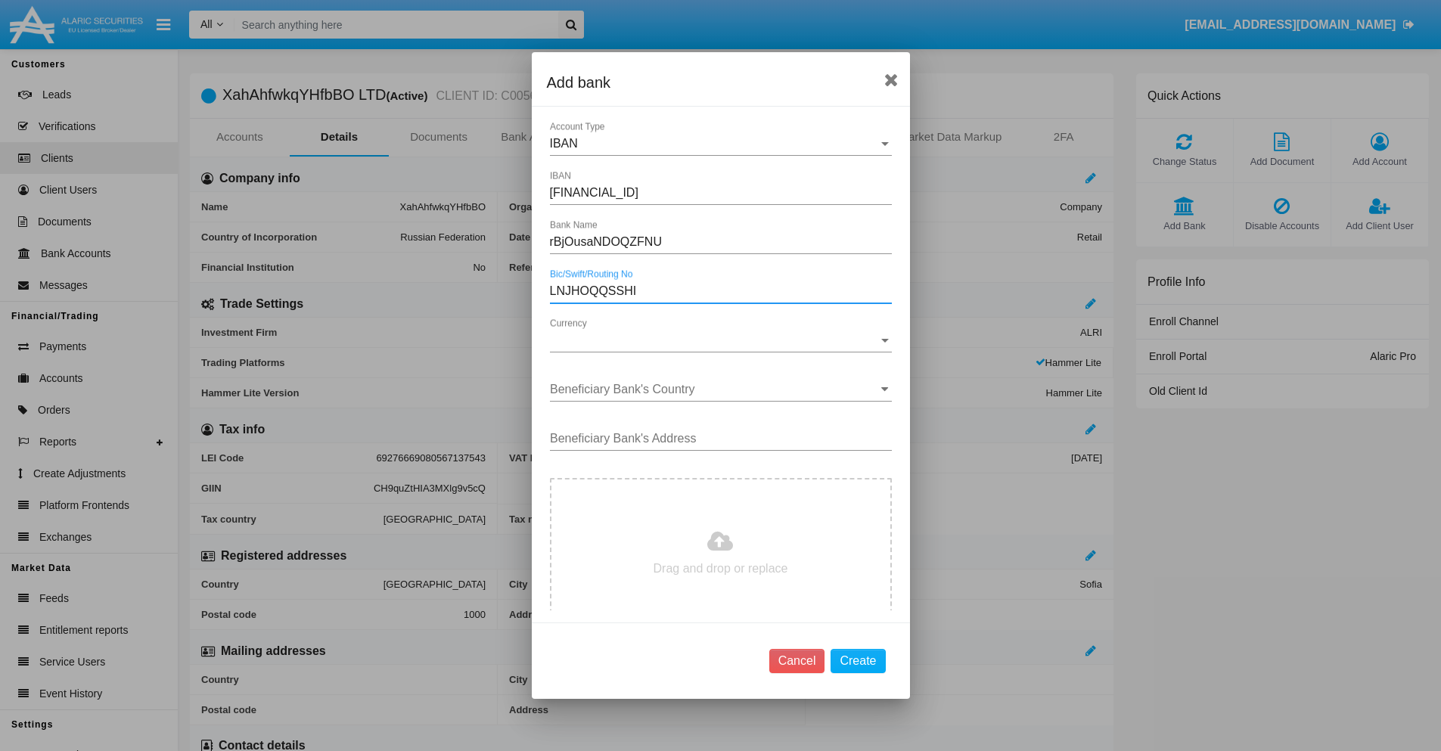
type input "LNJHOQQSSHI"
click at [715, 340] on span "Currency" at bounding box center [714, 341] width 328 height 14
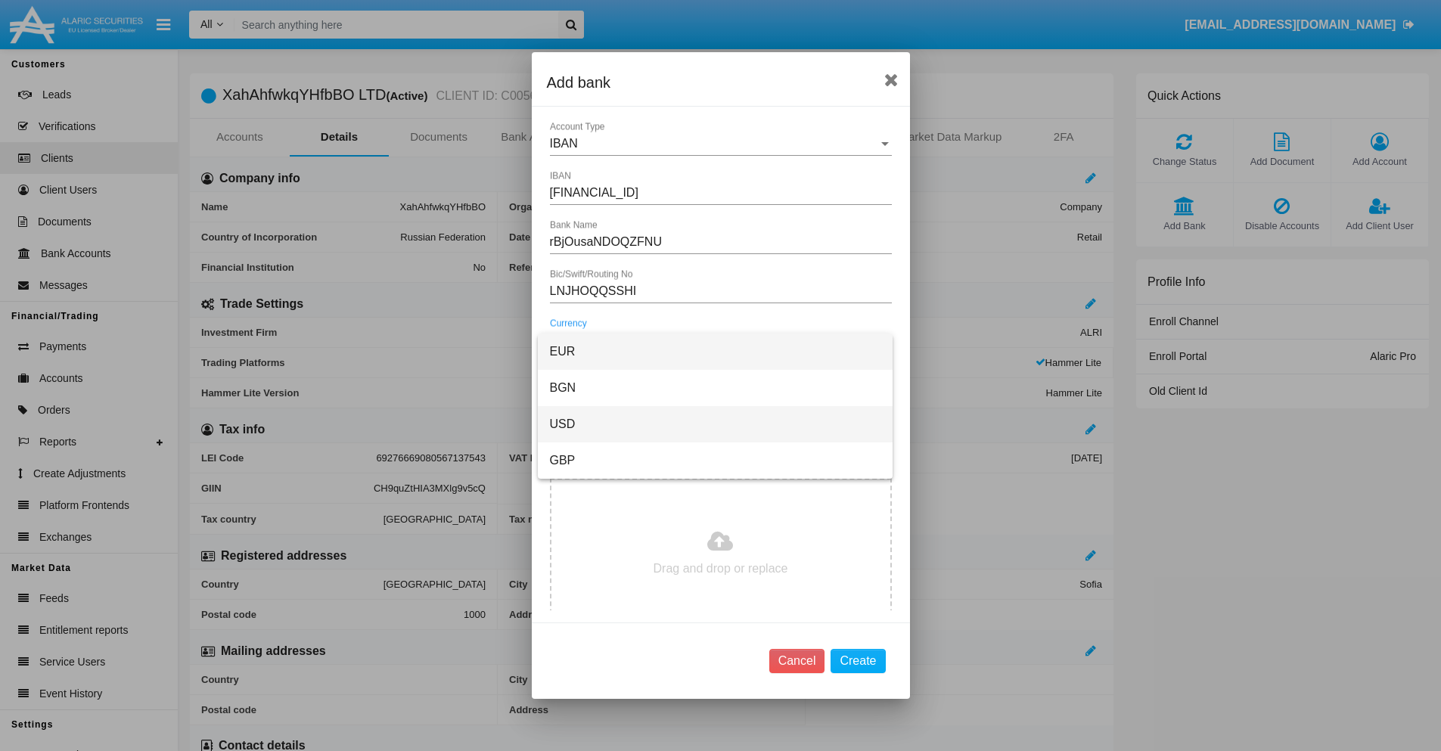
click at [715, 424] on span "USD" at bounding box center [715, 424] width 331 height 36
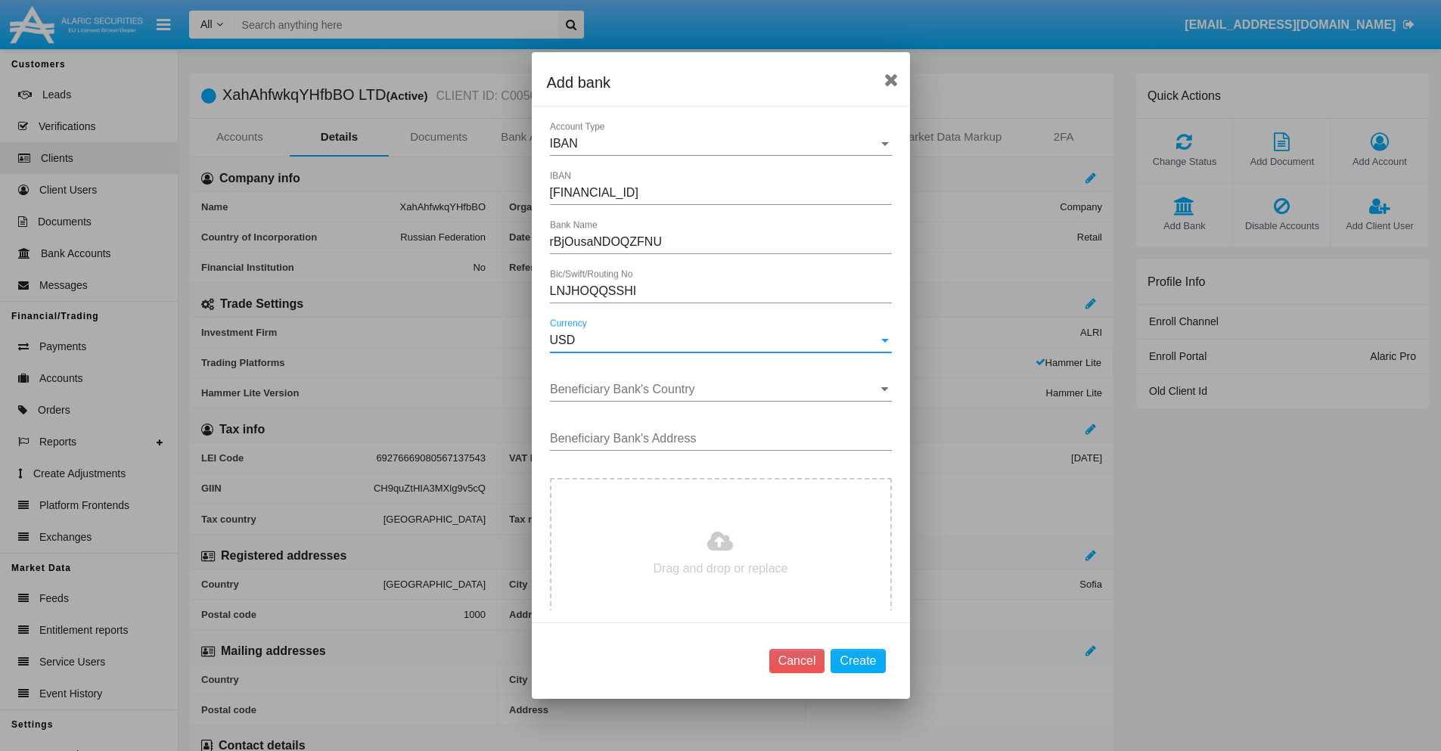
click at [715, 390] on input "Beneficiary Bank's Country" at bounding box center [721, 390] width 342 height 14
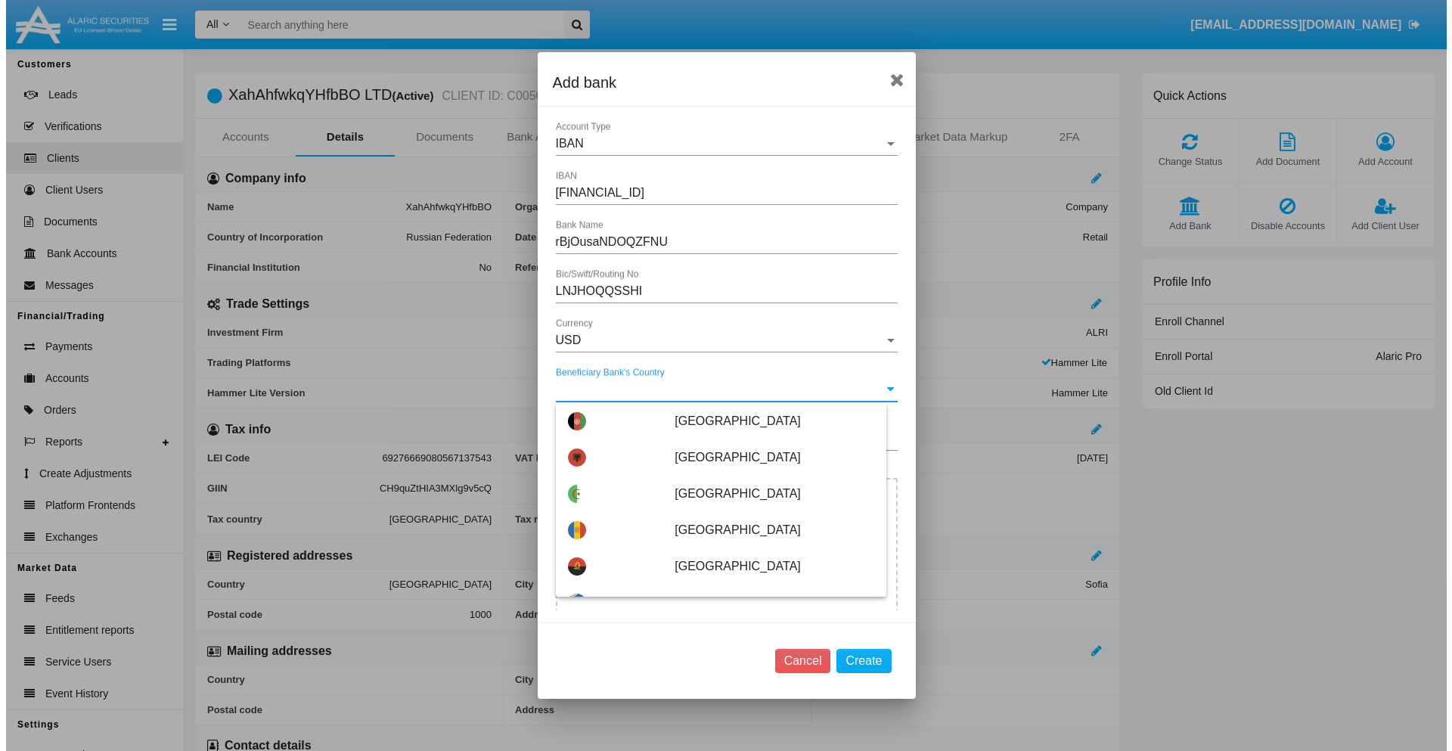
scroll to position [2384, 0]
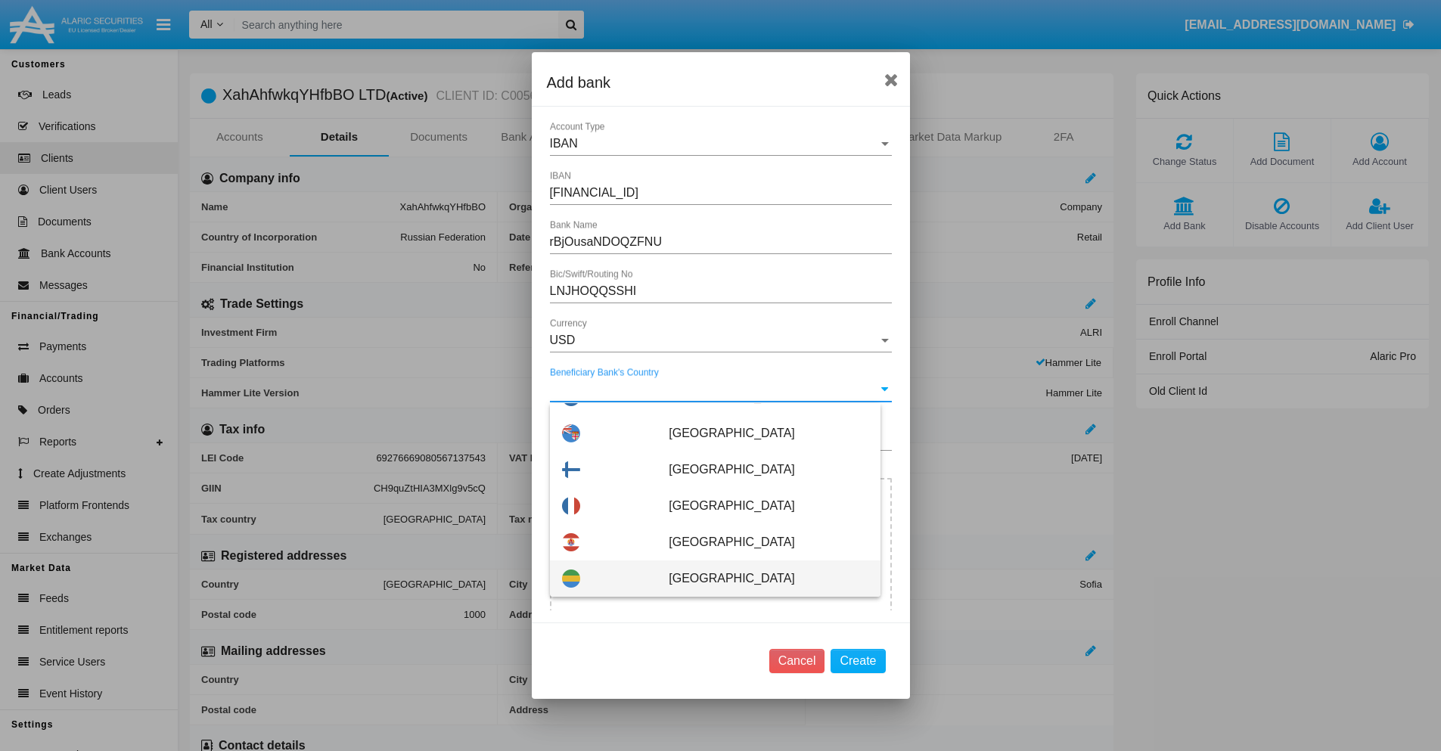
click at [760, 579] on span "Gabon" at bounding box center [768, 579] width 199 height 36
type input "Gabon"
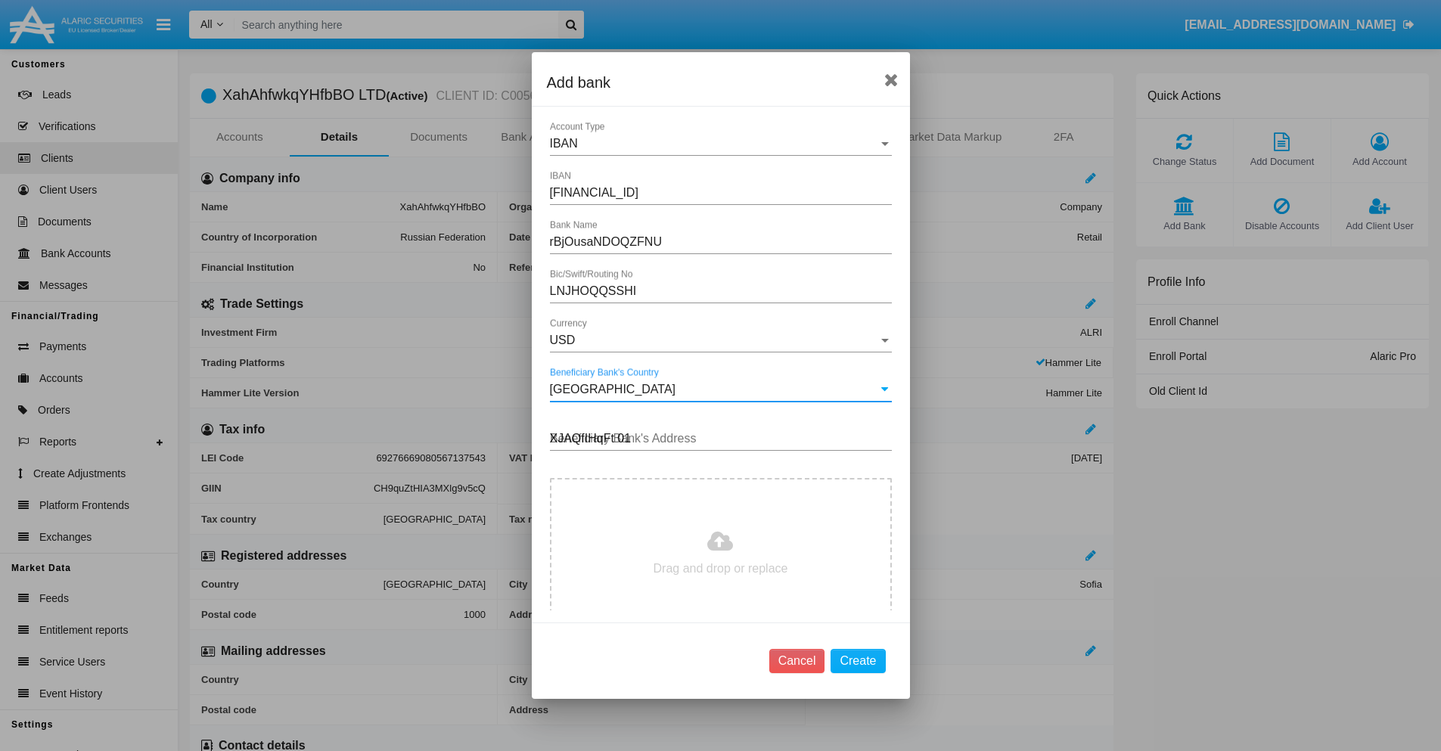
type input "XJAQfIHqFt 019"
type input "C:\fakepath\bank-statement.png"
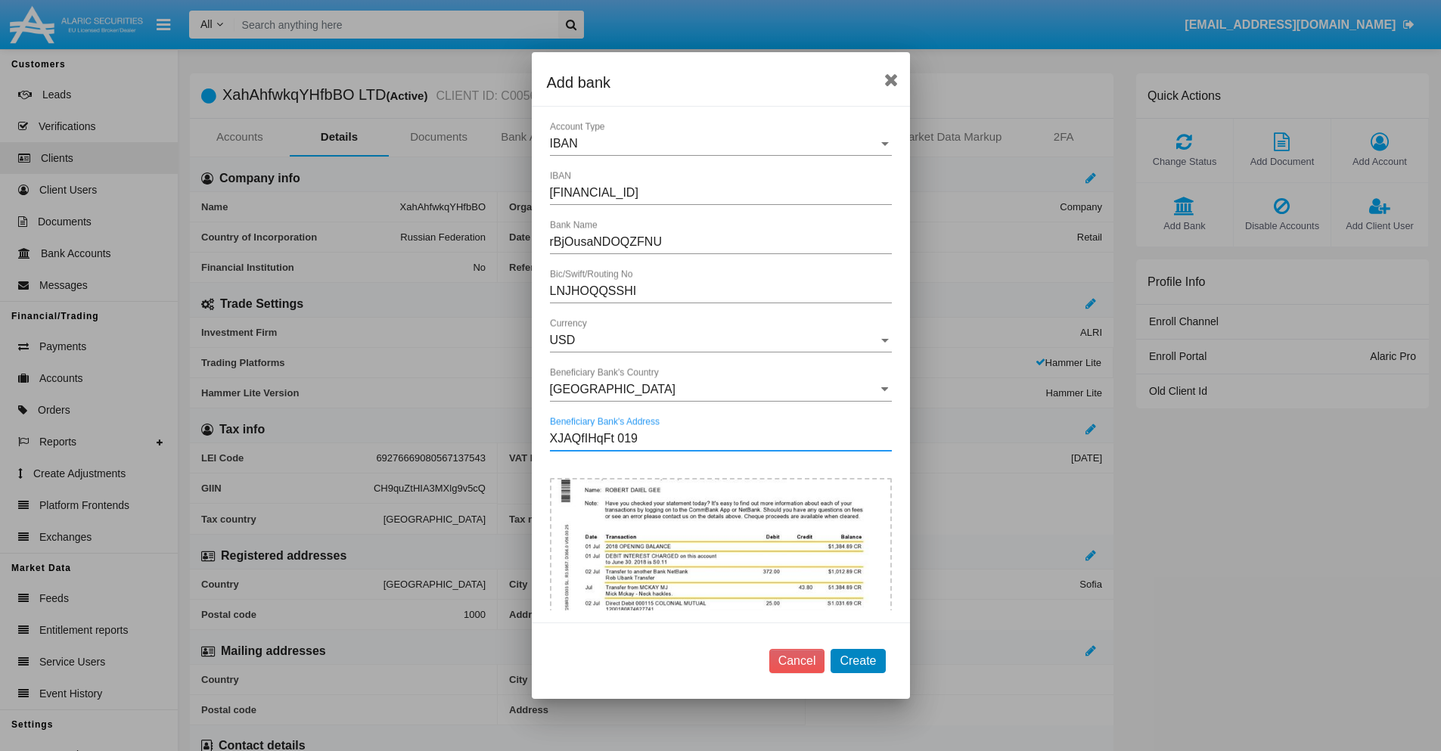
click at [858, 660] on button "Create" at bounding box center [858, 661] width 54 height 24
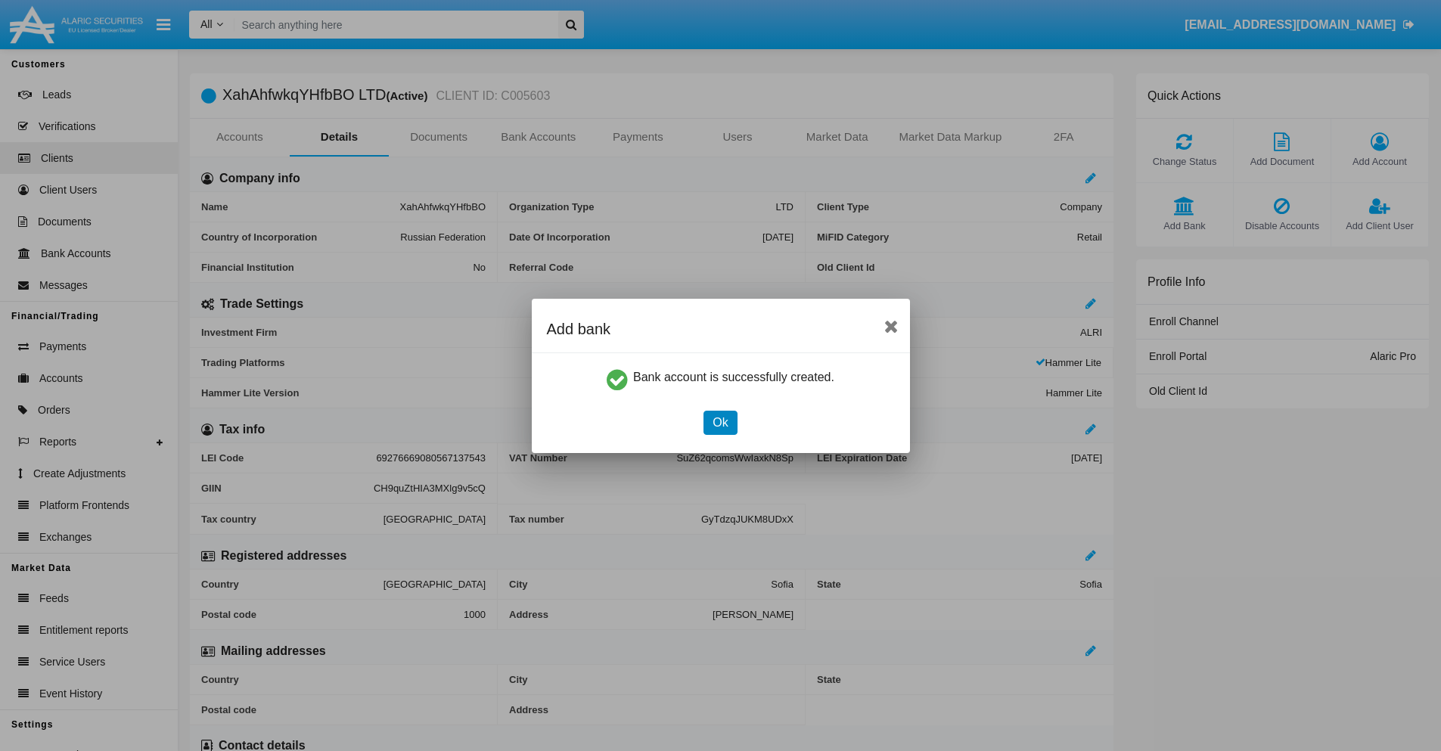
click at [720, 422] on button "Ok" at bounding box center [719, 423] width 33 height 24
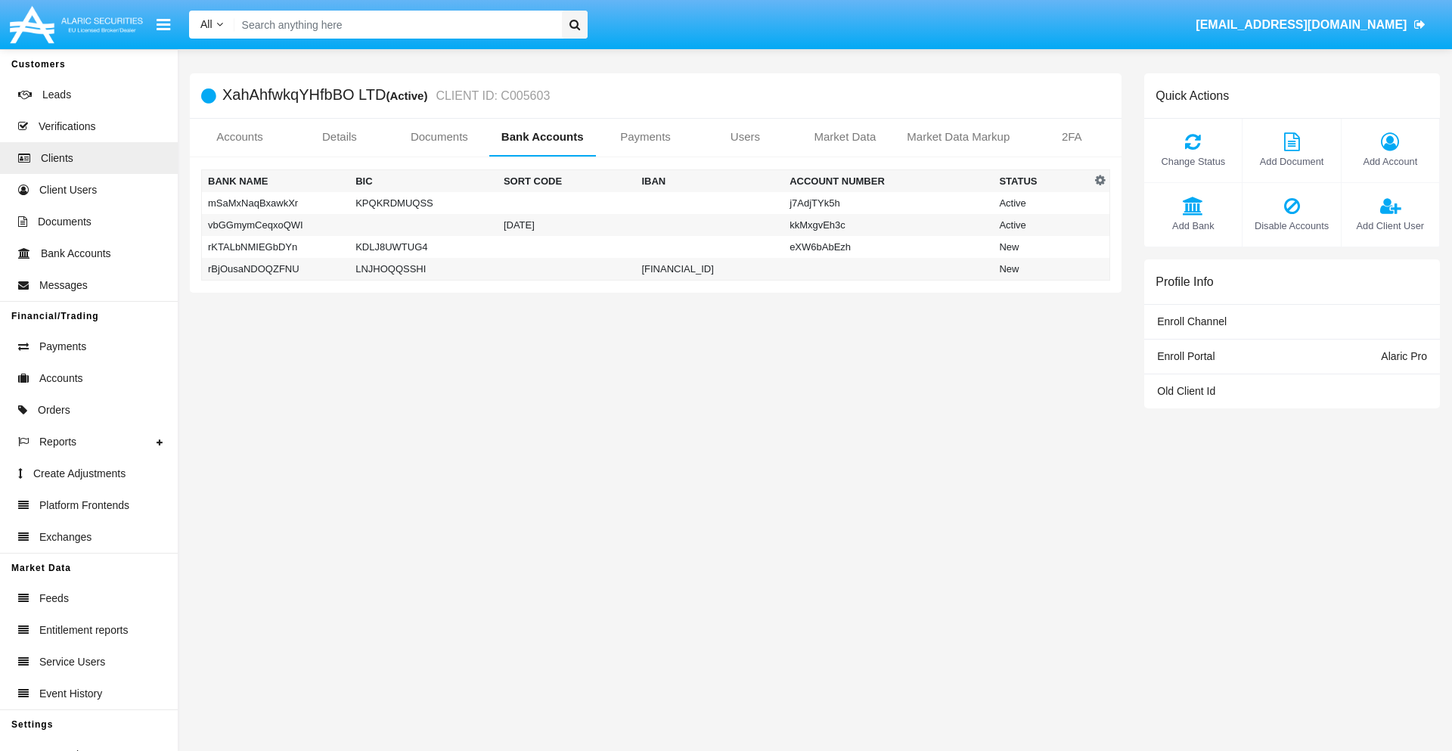
click at [275, 269] on td "rBjOusaNDOQZFNU" at bounding box center [276, 269] width 148 height 23
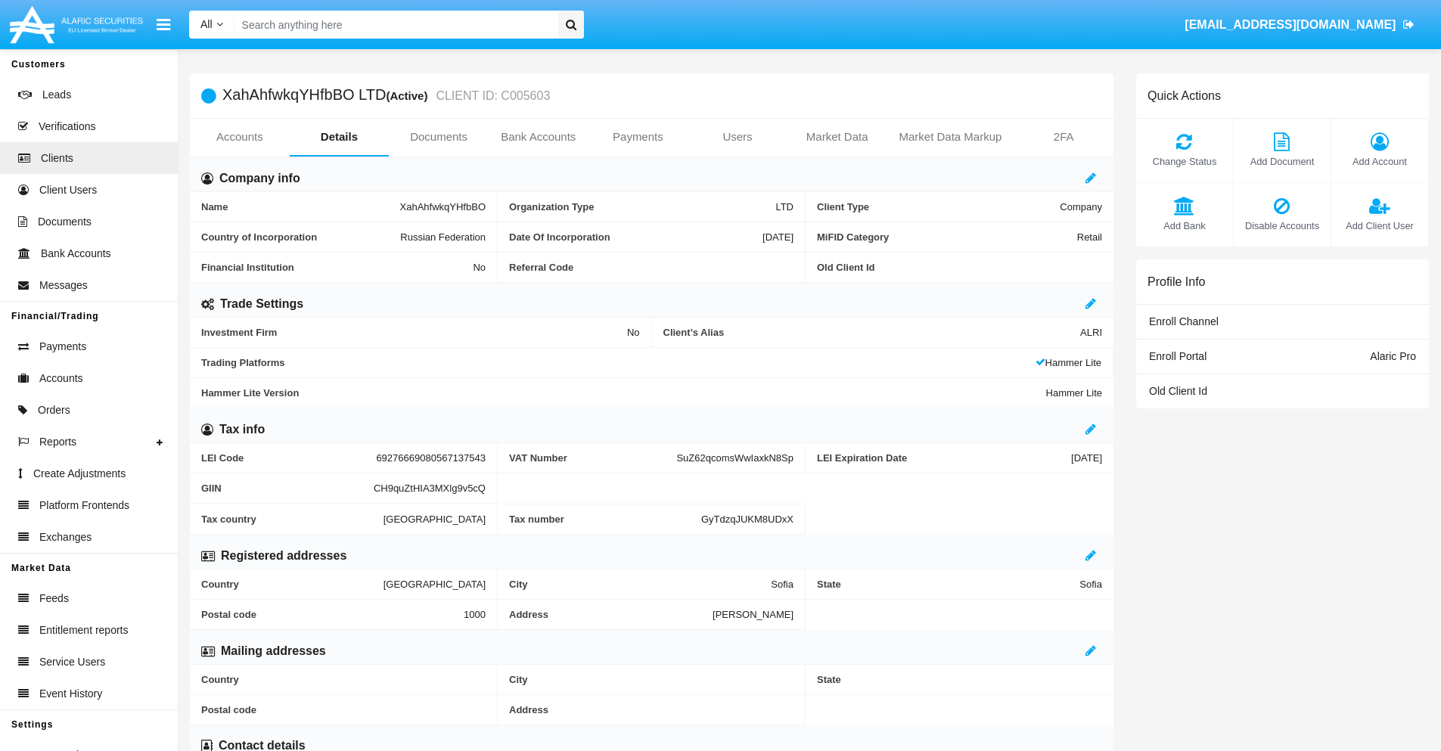
click at [1184, 225] on span "Add Bank" at bounding box center [1185, 226] width 82 height 14
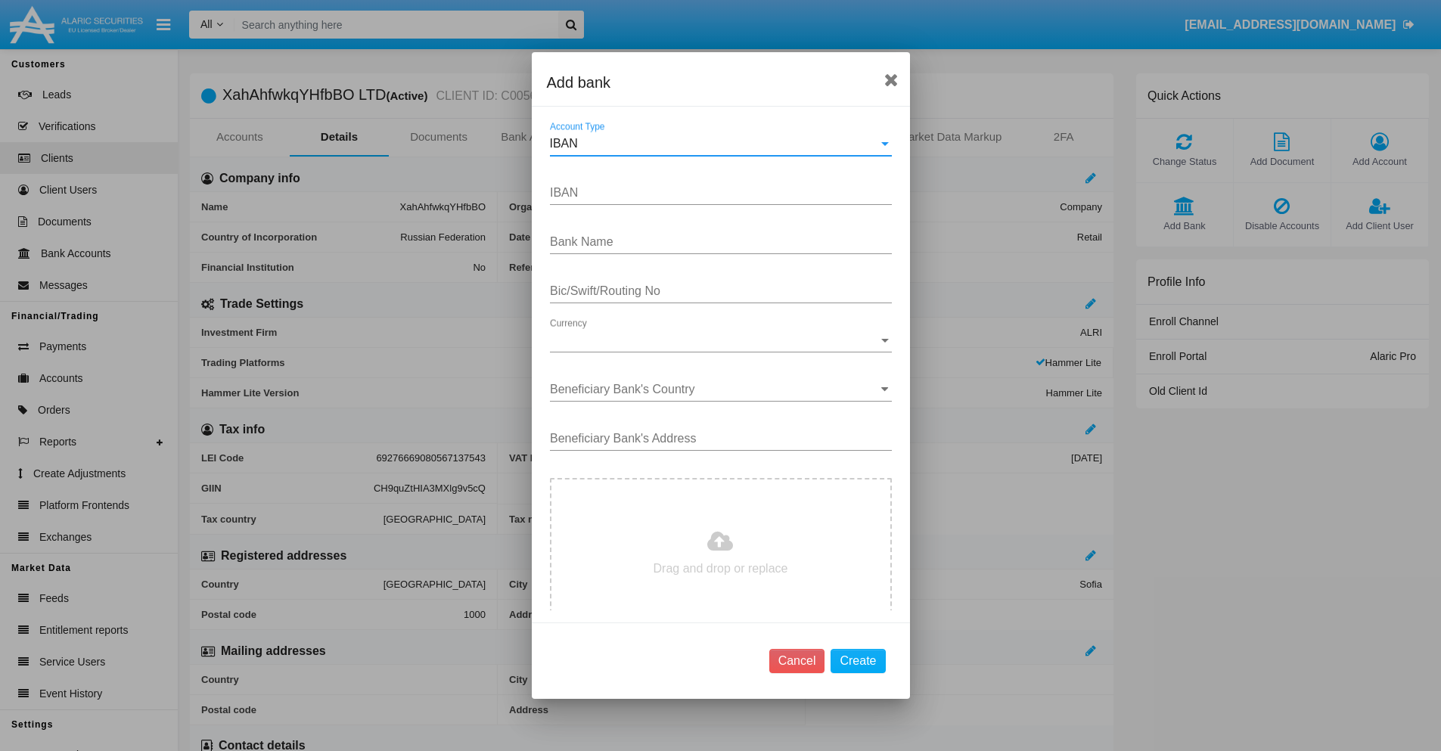
click at [715, 144] on div "IBAN" at bounding box center [714, 144] width 328 height 14
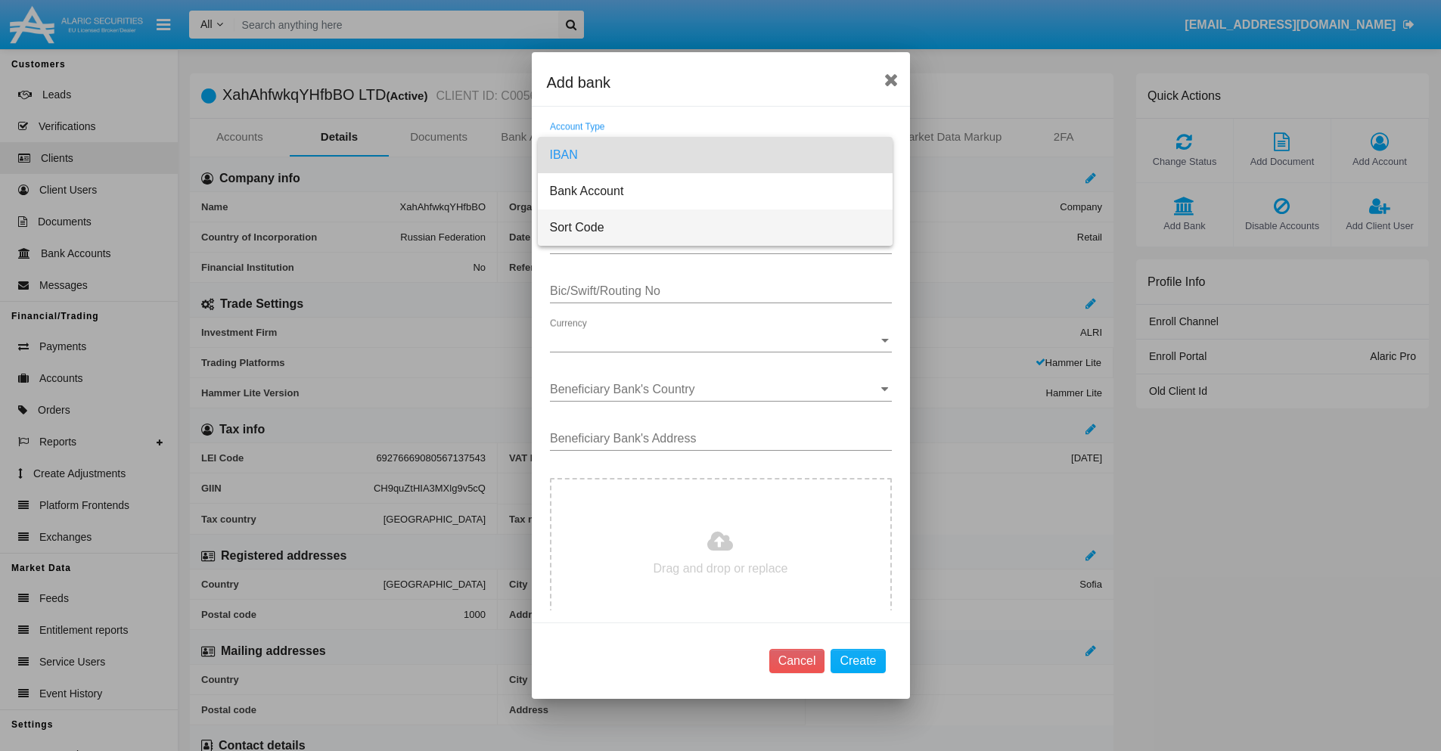
click at [715, 228] on span "Sort Code" at bounding box center [715, 228] width 331 height 36
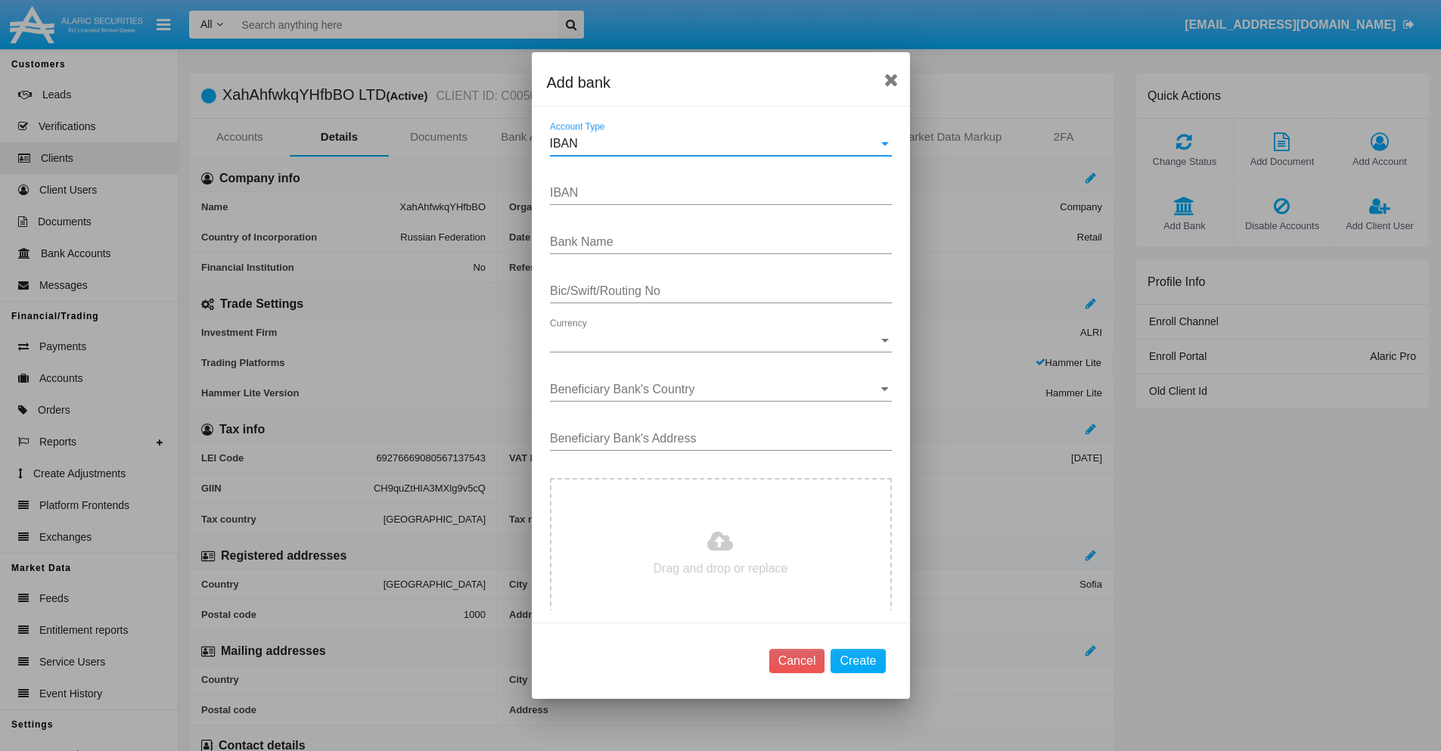
type input "[GEOGRAPHIC_DATA]"
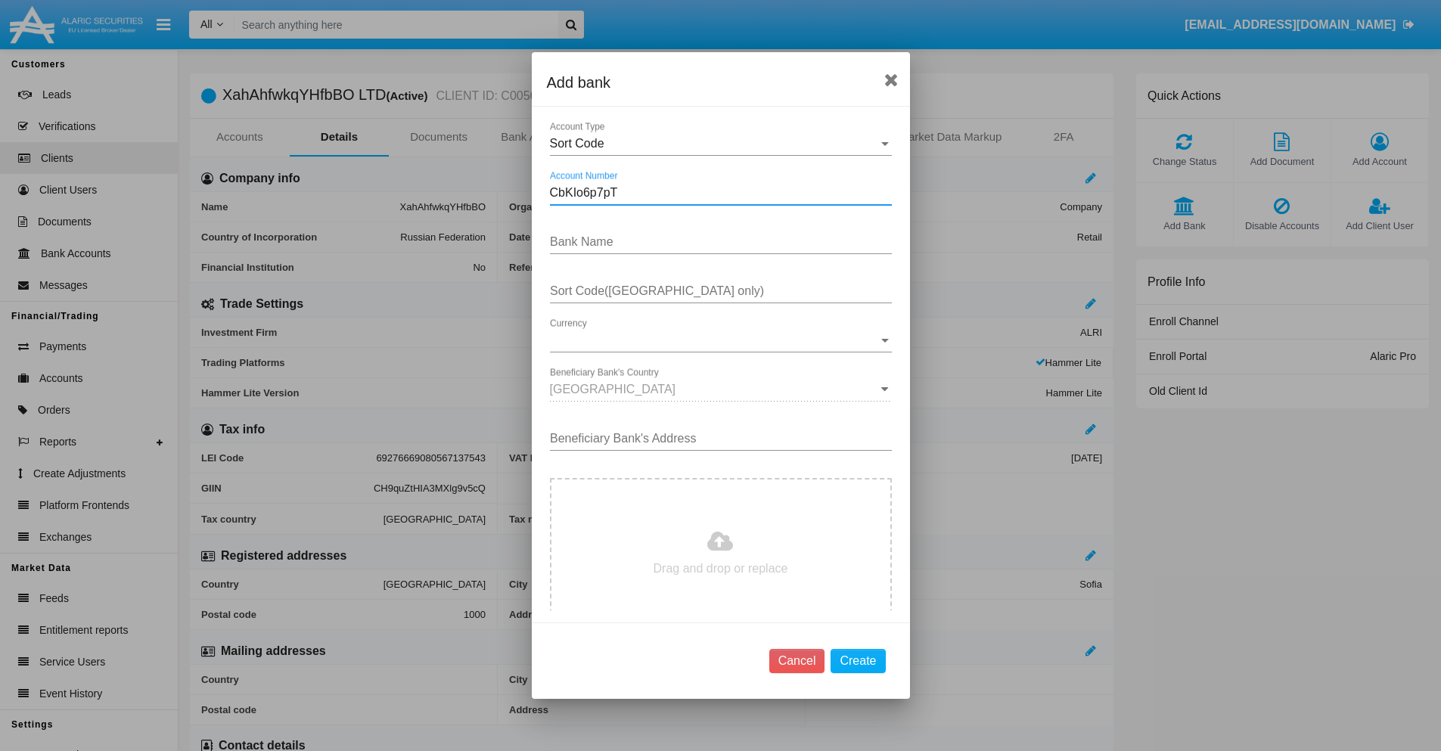
type input "CbKIo6p7pT"
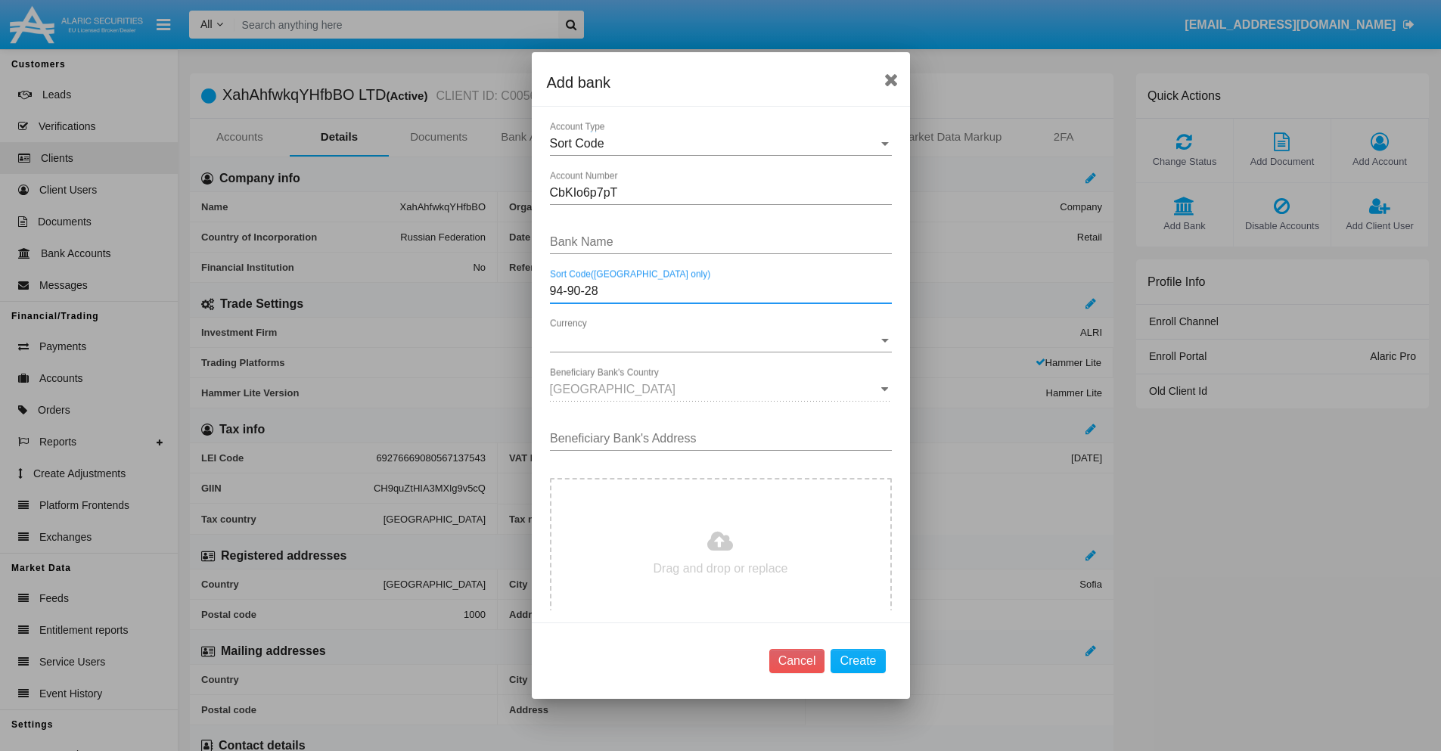
type input "94-90-28"
type input "GTAgOBBPZNxLwkl"
click at [715, 340] on span "Currency" at bounding box center [714, 341] width 328 height 14
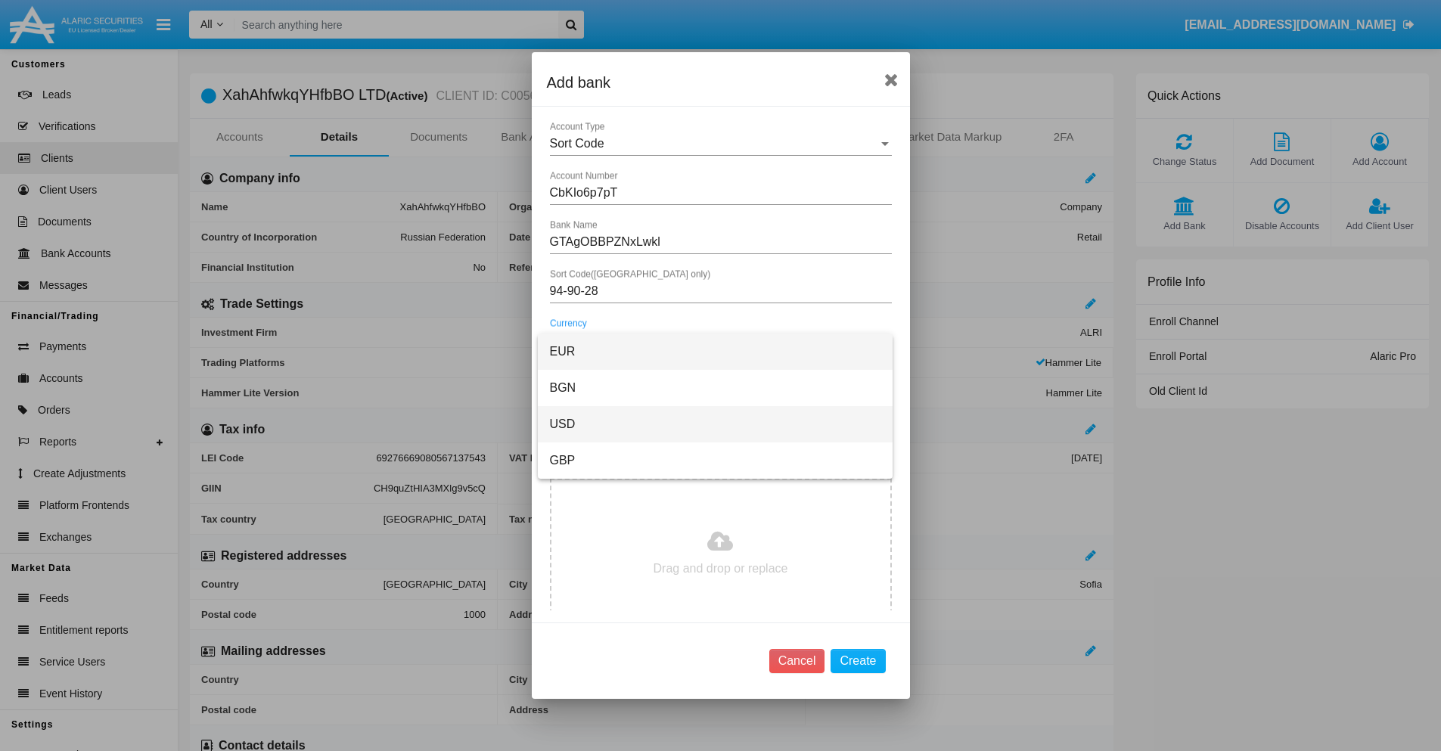
click at [715, 424] on span "USD" at bounding box center [715, 424] width 331 height 36
type input "hpvRSdKHGc 895"
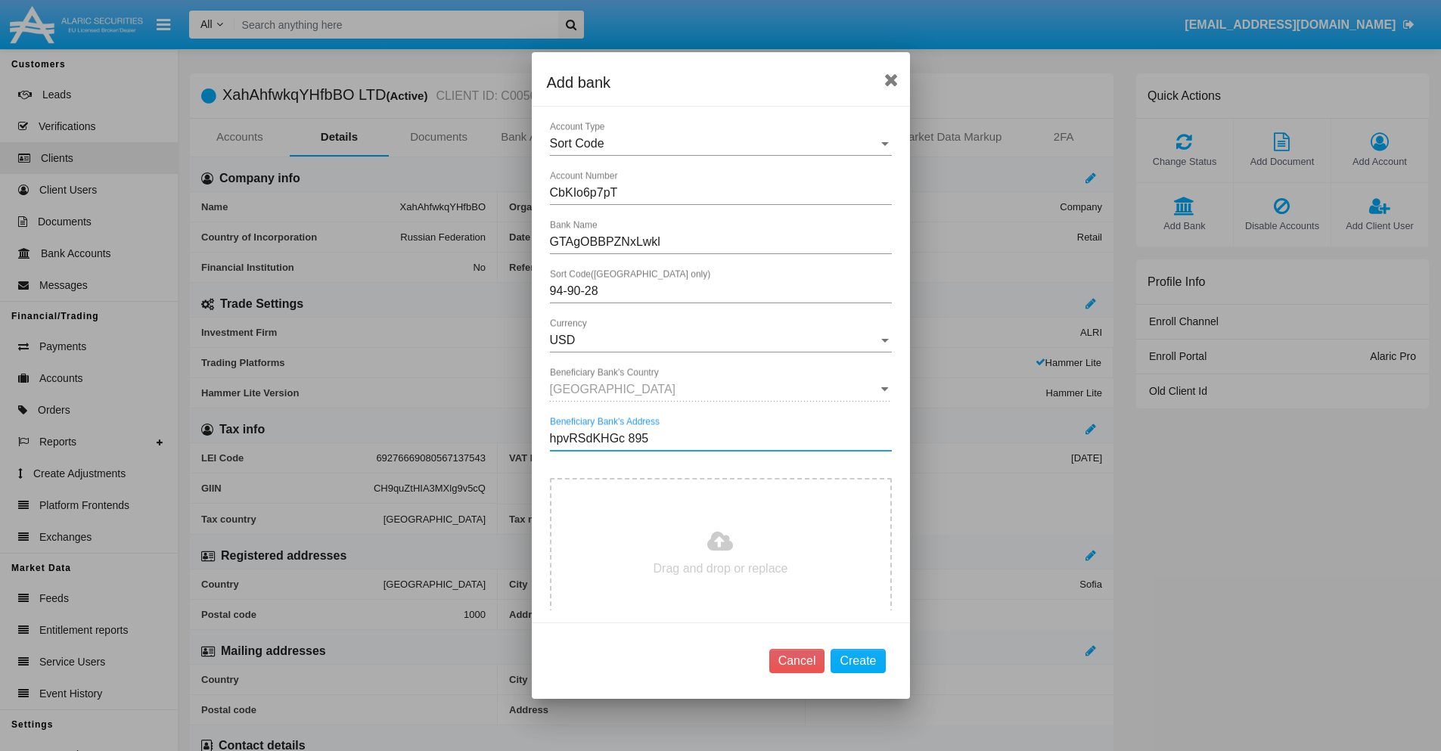
type input "C:\fakepath\bank-statement.png"
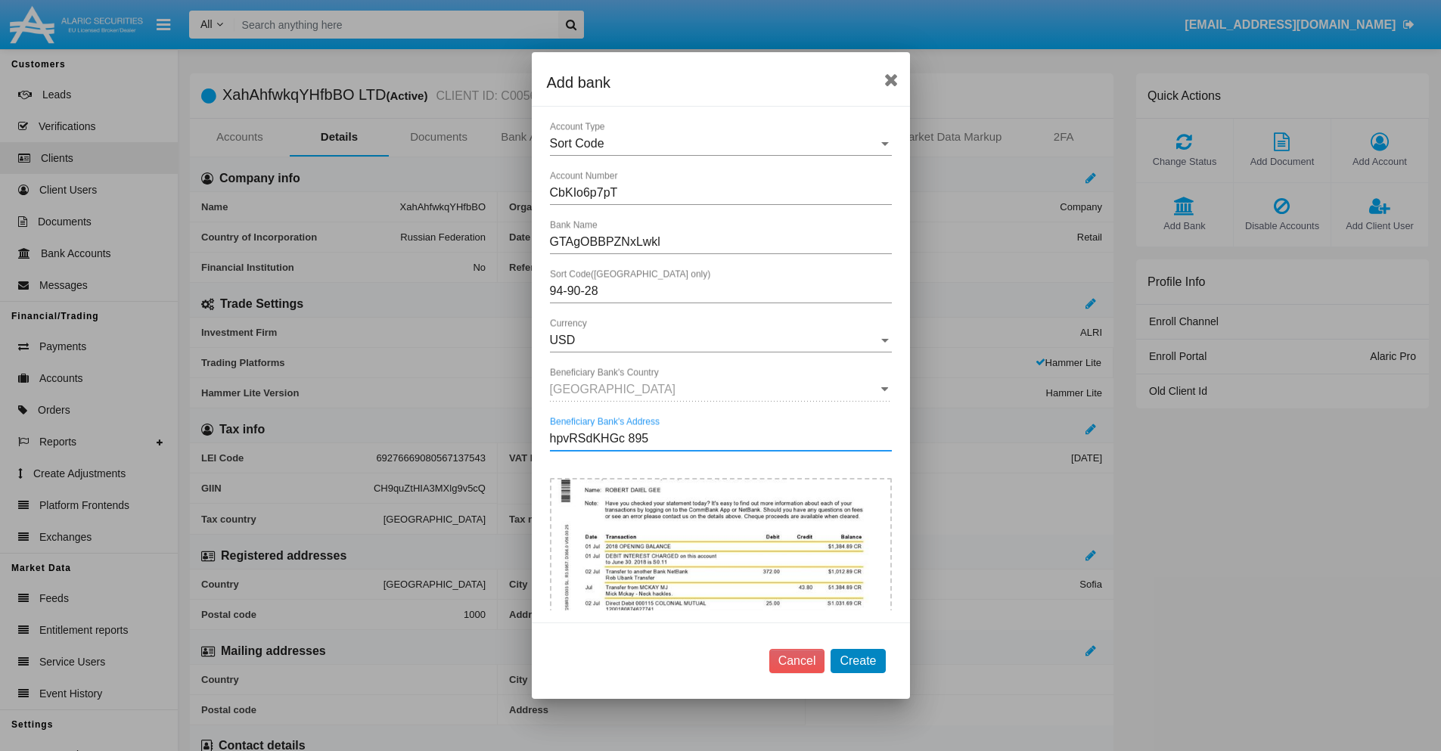
click at [858, 660] on button "Create" at bounding box center [858, 661] width 54 height 24
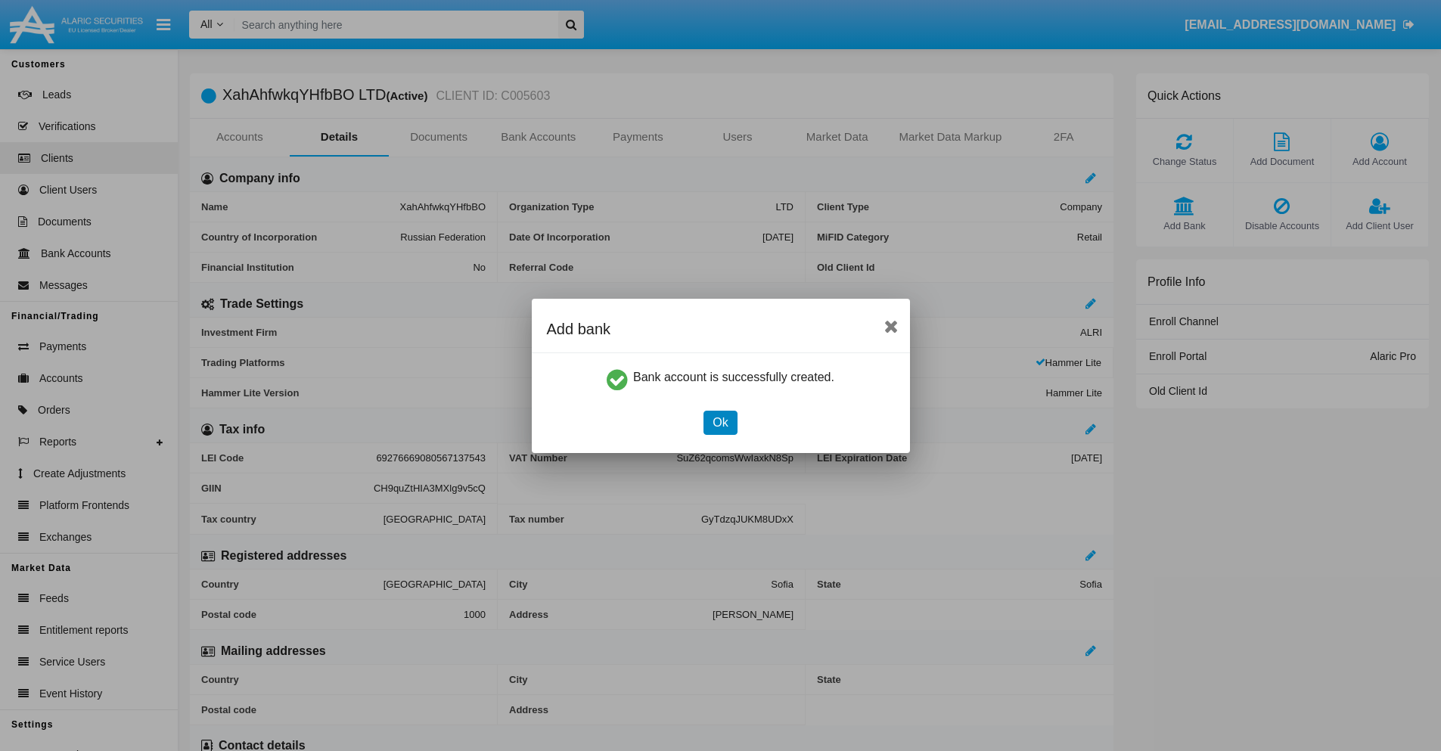
click at [720, 422] on button "Ok" at bounding box center [719, 423] width 33 height 24
